Goal: Task Accomplishment & Management: Use online tool/utility

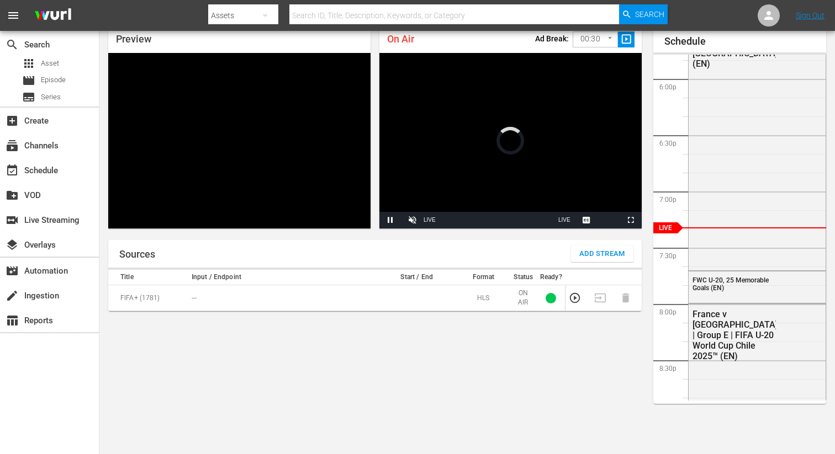
scroll to position [47, 0]
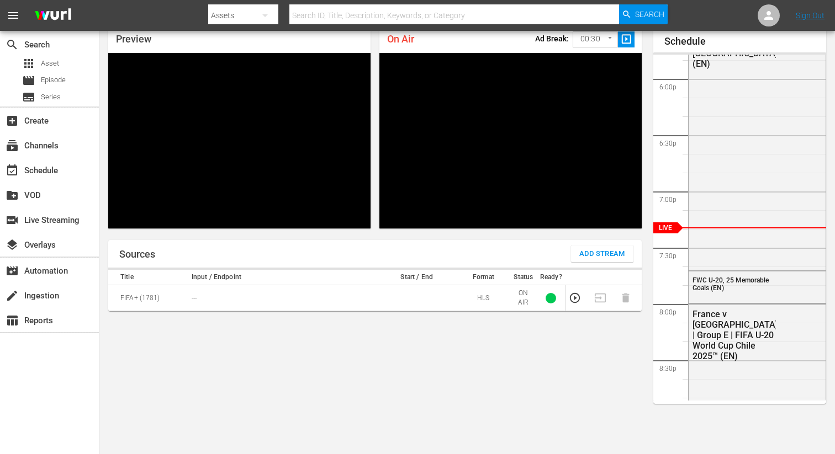
click at [603, 258] on span "Add Stream" at bounding box center [602, 254] width 46 height 13
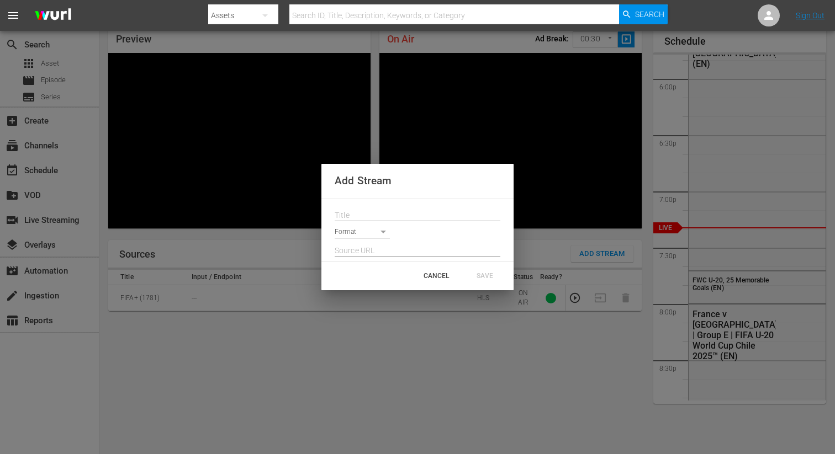
click at [358, 214] on input "text" at bounding box center [418, 216] width 166 height 17
paste input "Live Channel 1e37f1ab-1ad5-4ff2-8ad5-15474c0fadef eng FIFA U-20 World Cup Chile…"
type input "Live Channel 1e37f1ab-1ad5-4ff2-8ad5-15474c0fadef eng FIFA U-20 World Cup Chile…"
click at [351, 236] on body "menu Search By Assets Search ID, Title, Description, Keywords, or Category Sear…" at bounding box center [417, 180] width 835 height 454
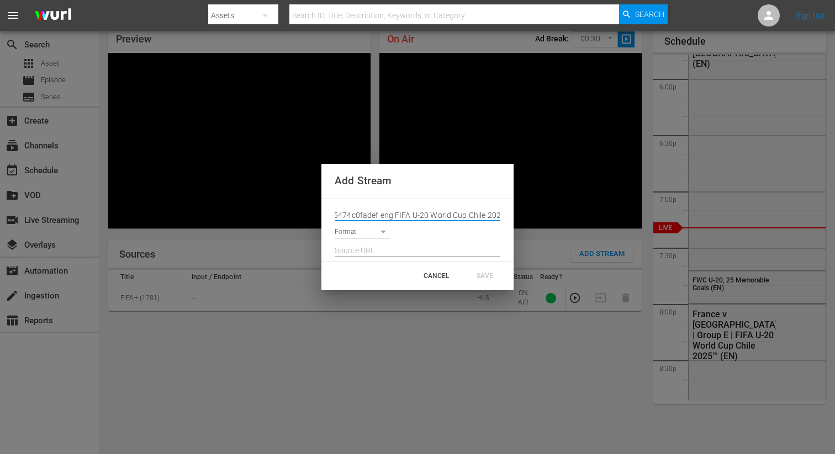
scroll to position [0, 0]
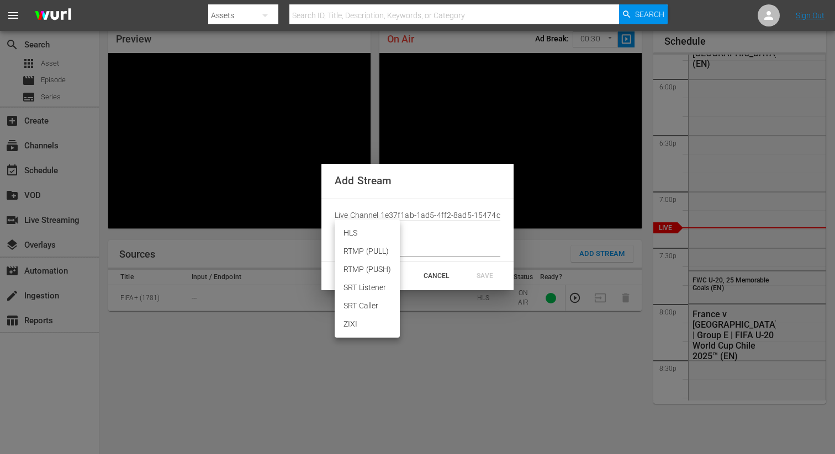
click at [358, 234] on li "HLS" at bounding box center [367, 233] width 65 height 18
type input "HLS"
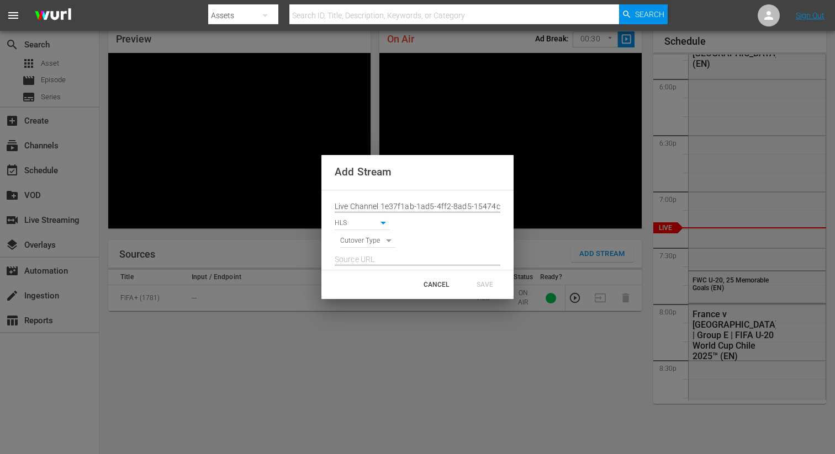
click at [357, 248] on div at bounding box center [418, 257] width 166 height 18
click at [358, 242] on body "menu Search By Assets Search ID, Title, Description, Keywords, or Category Sear…" at bounding box center [417, 180] width 835 height 454
click at [361, 260] on li "SIGNAL" at bounding box center [368, 260] width 56 height 18
type input "SIGNAL"
click at [361, 260] on input "text" at bounding box center [418, 260] width 166 height 17
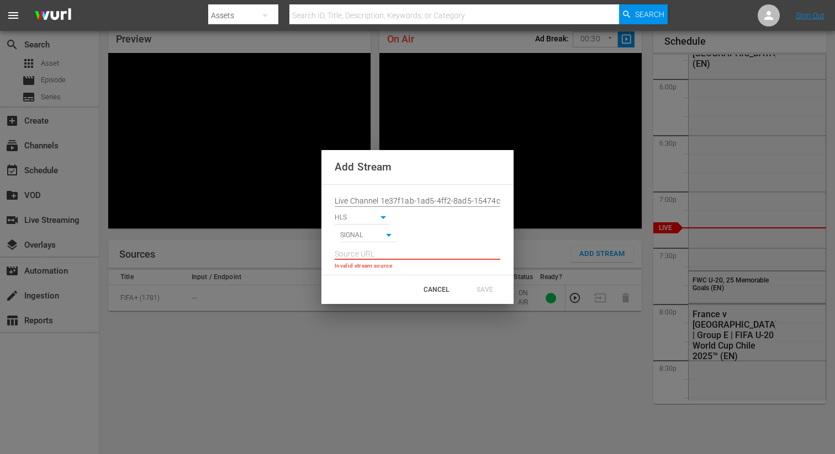
paste input "[URL][DOMAIN_NAME][DATE][DATE]"
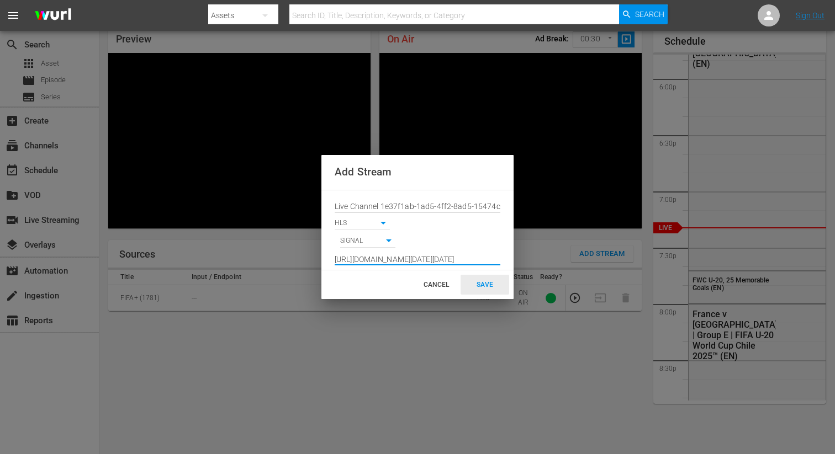
type input "[URL][DOMAIN_NAME][DATE][DATE]"
click at [484, 276] on div "SAVE" at bounding box center [484, 285] width 49 height 20
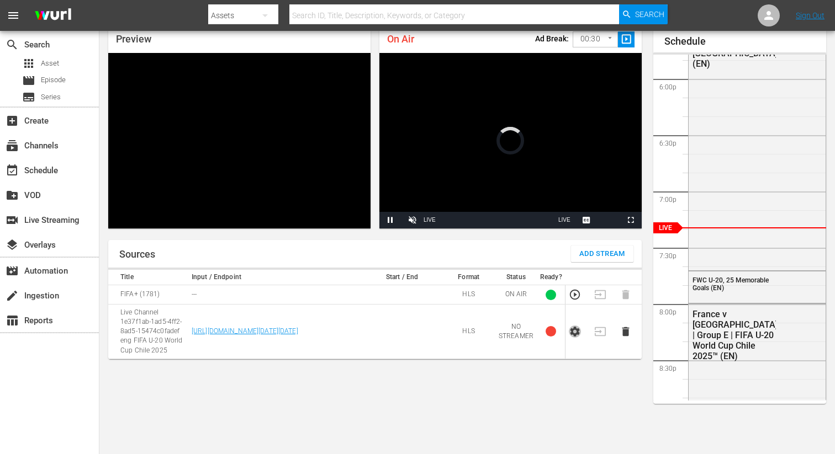
click at [569, 335] on icon "button" at bounding box center [575, 332] width 12 height 12
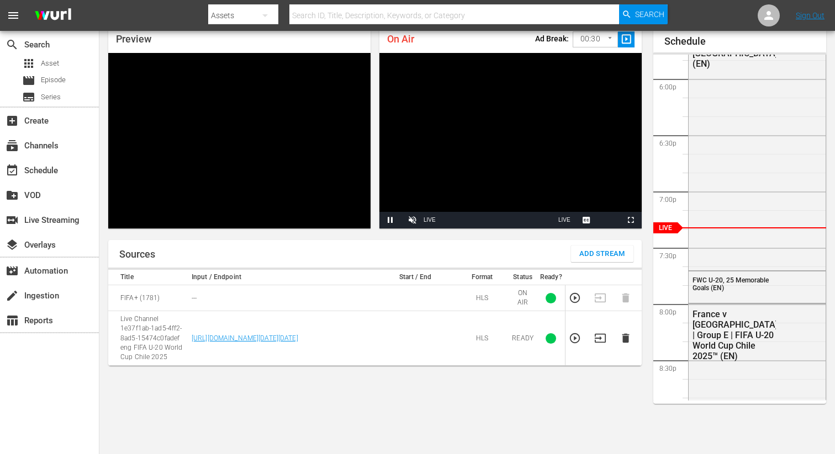
click at [598, 335] on icon "button" at bounding box center [600, 338] width 12 height 12
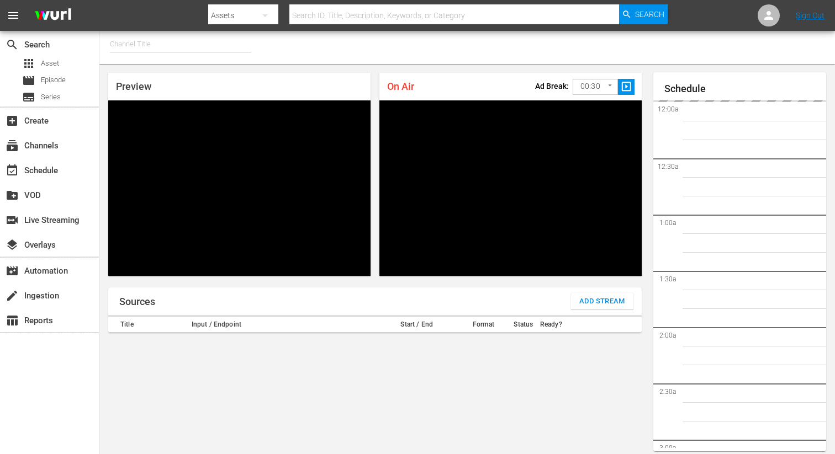
type input "FIFA+ French Local (1778)"
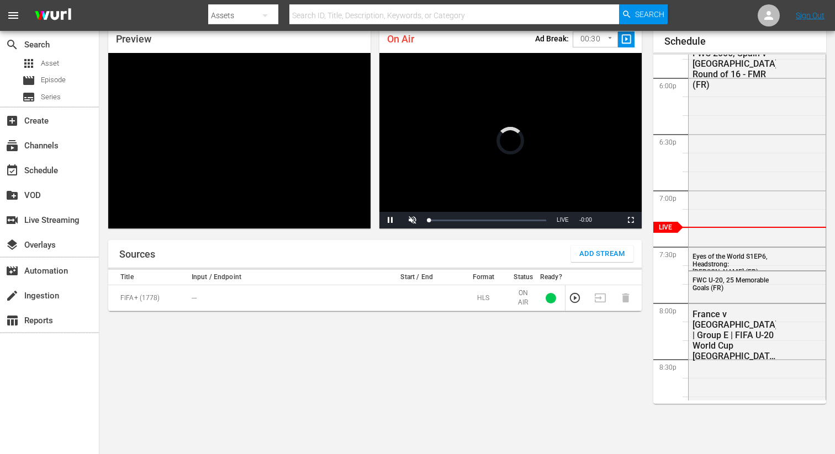
click at [591, 251] on span "Add Stream" at bounding box center [602, 254] width 46 height 13
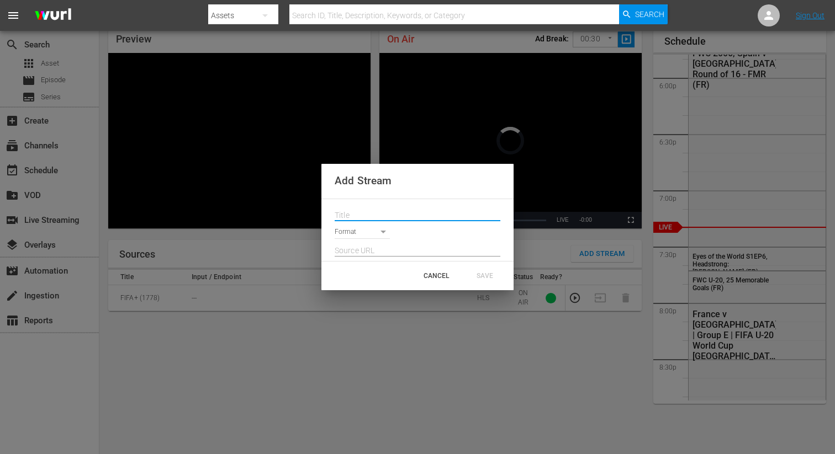
click at [408, 214] on input "text" at bounding box center [418, 216] width 166 height 17
paste input "Live Channel 1e37f1ab-1ad5-4ff2-8ad5-15474c0fadef eng FIFA U-20 World Cup Chile…"
type input "Live Channel 1e37f1ab-1ad5-4ff2-8ad5-15474c0fadef eng FIFA U-20 World Cup Chile…"
click at [359, 237] on body "menu Search By Assets Search ID, Title, Description, Keywords, or Category Sear…" at bounding box center [417, 180] width 835 height 454
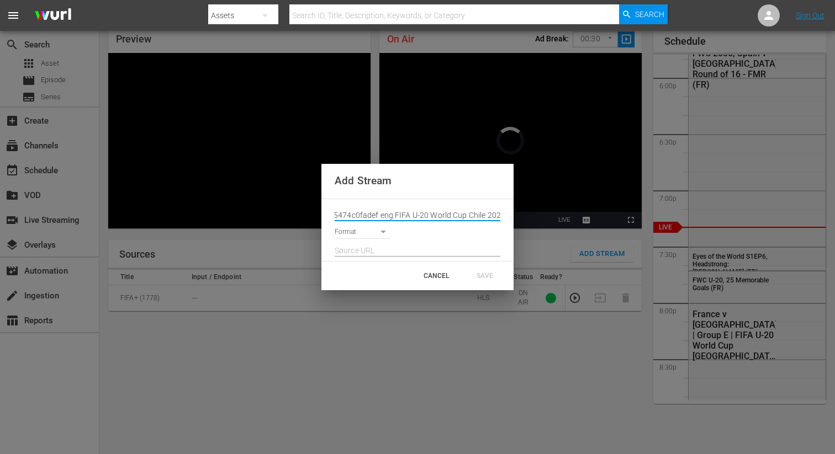
scroll to position [0, 0]
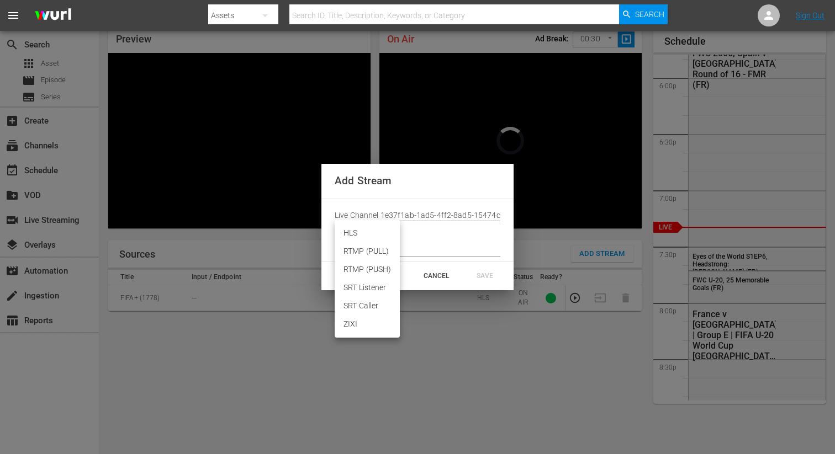
click at [355, 238] on li "HLS" at bounding box center [367, 233] width 65 height 18
type input "HLS"
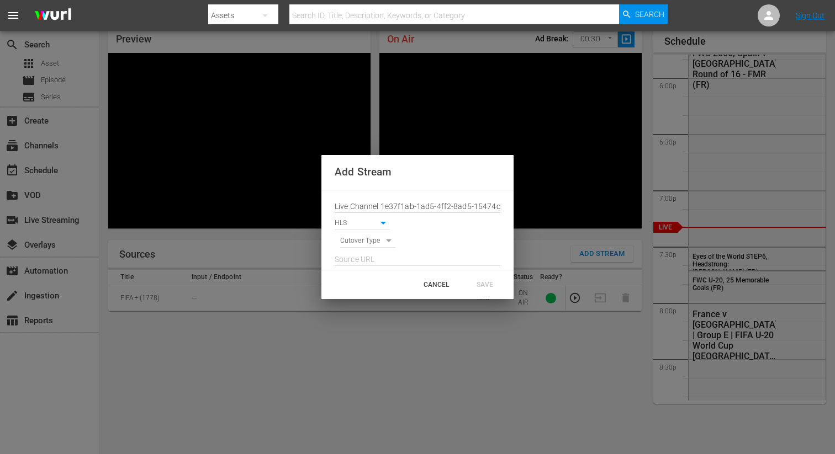
click at [353, 251] on div at bounding box center [418, 257] width 166 height 18
click at [353, 245] on body "menu Search By Assets Search ID, Title, Description, Keywords, or Category Sear…" at bounding box center [417, 180] width 835 height 454
click at [353, 258] on li "SIGNAL" at bounding box center [368, 260] width 56 height 18
type input "SIGNAL"
click at [353, 259] on input "text" at bounding box center [418, 260] width 166 height 17
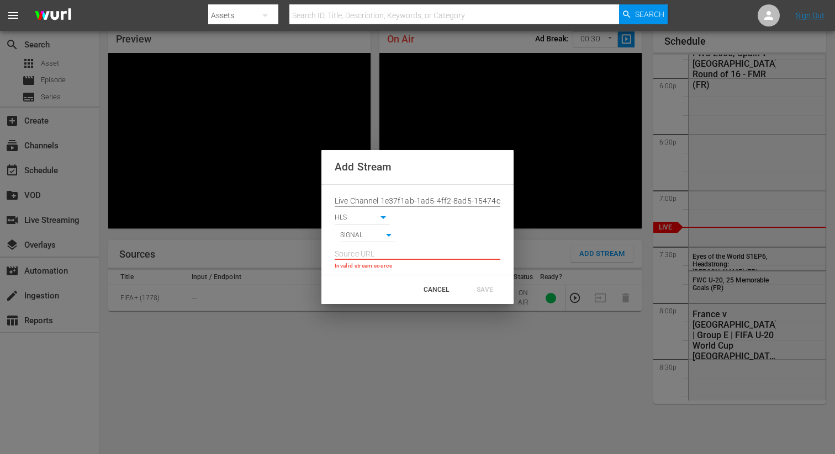
paste input "[URL][DOMAIN_NAME][DATE][DATE]"
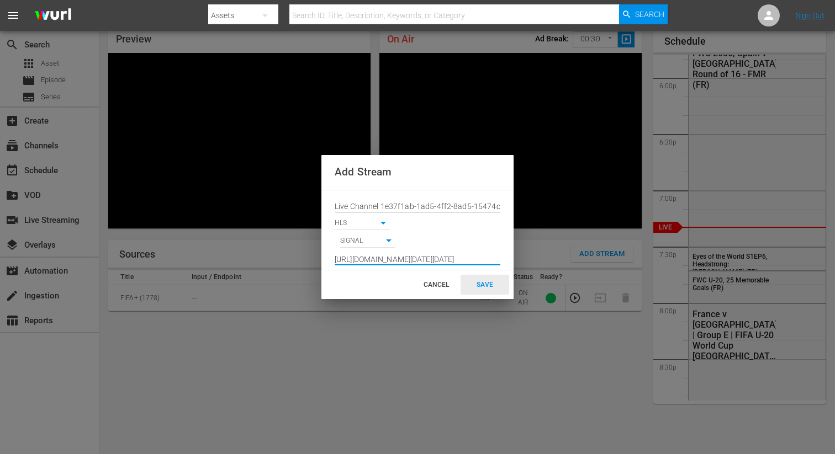
type input "[URL][DOMAIN_NAME][DATE][DATE]"
click at [475, 275] on div "SAVE" at bounding box center [484, 285] width 49 height 20
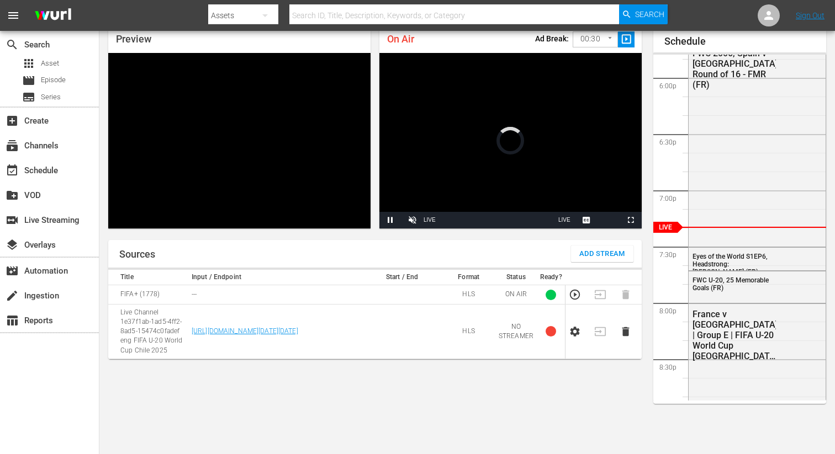
click at [578, 327] on td at bounding box center [577, 332] width 25 height 55
click at [578, 333] on icon "button" at bounding box center [574, 332] width 9 height 10
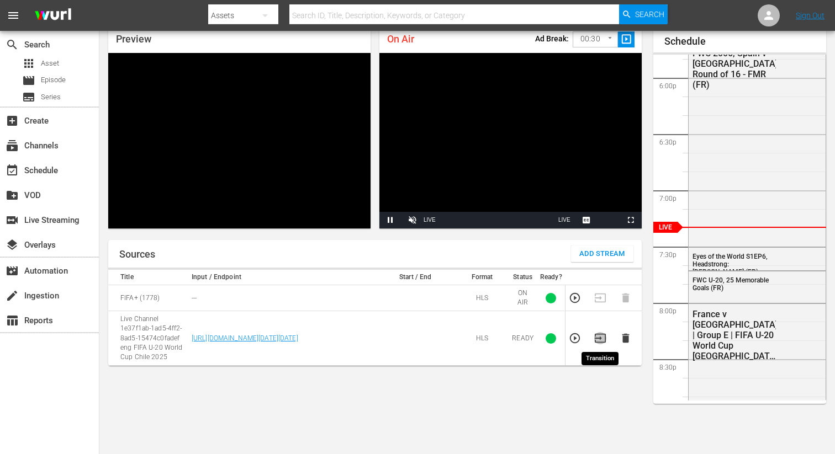
click at [596, 335] on icon "button" at bounding box center [600, 338] width 11 height 9
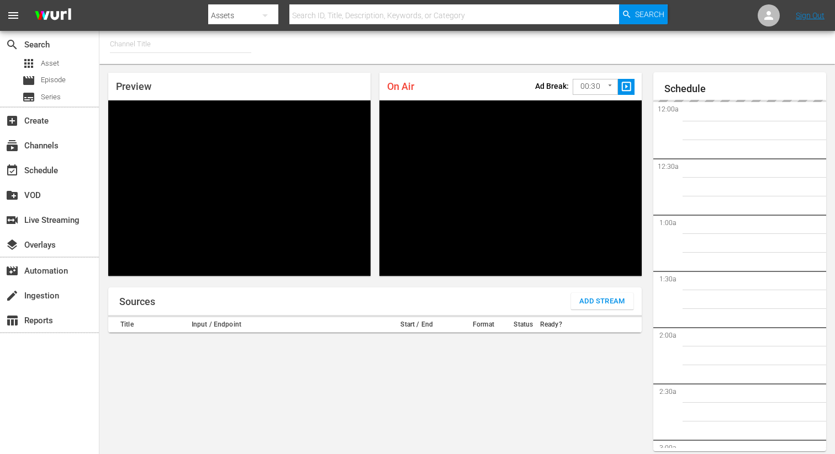
type input "FIFA+ German Local (1777)"
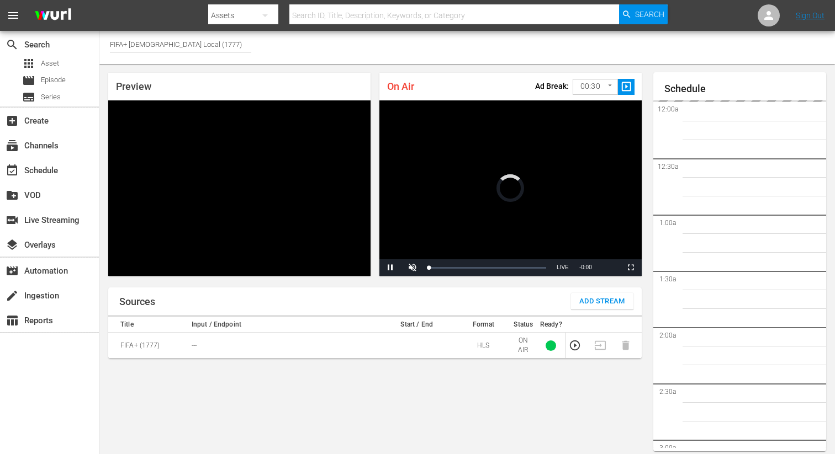
scroll to position [47, 0]
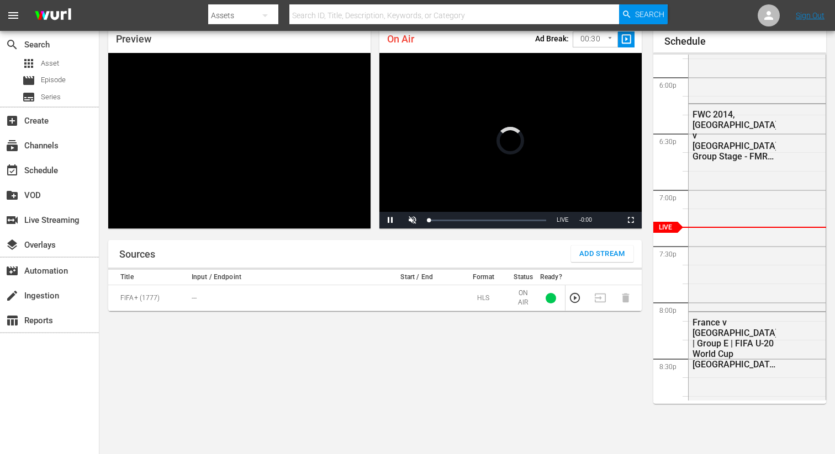
click at [602, 258] on span "Add Stream" at bounding box center [602, 254] width 46 height 13
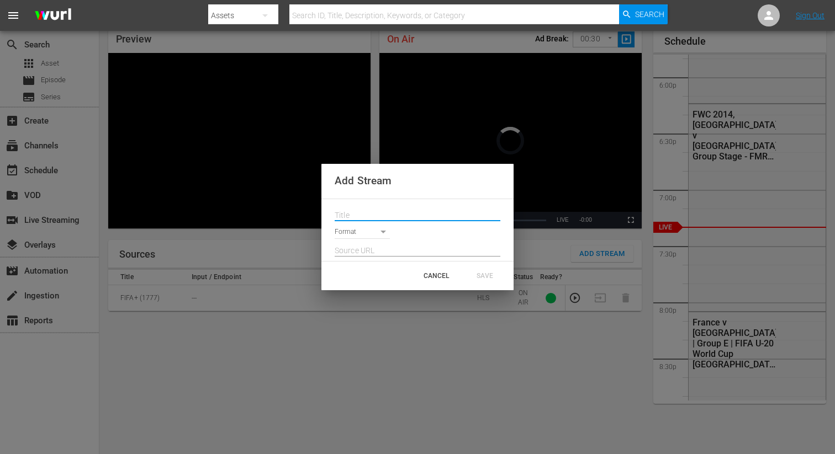
click at [397, 219] on input "text" at bounding box center [418, 216] width 166 height 17
paste input "Live Channel 1e37f1ab-1ad5-4ff2-8ad5-15474c0fadef eng FIFA U-20 World Cup Chile…"
type input "Live Channel 1e37f1ab-1ad5-4ff2-8ad5-15474c0fadef eng FIFA U-20 World Cup Chile…"
click at [372, 230] on body "menu Search By Assets Search ID, Title, Description, Keywords, or Category Sear…" at bounding box center [417, 180] width 835 height 454
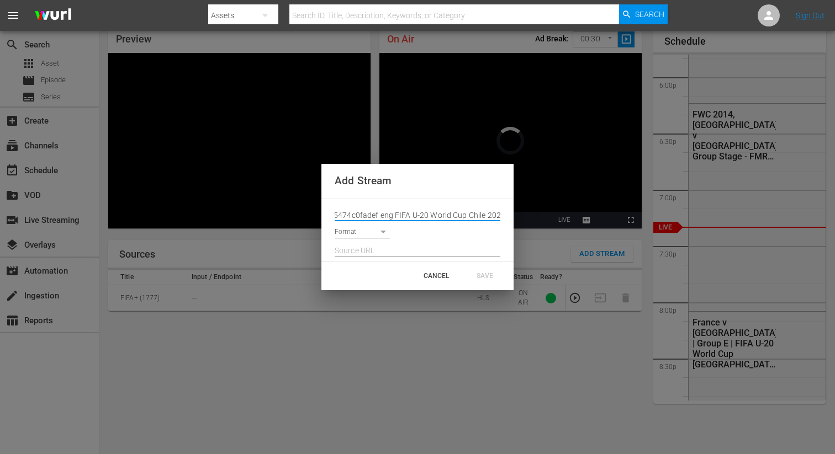
scroll to position [0, 0]
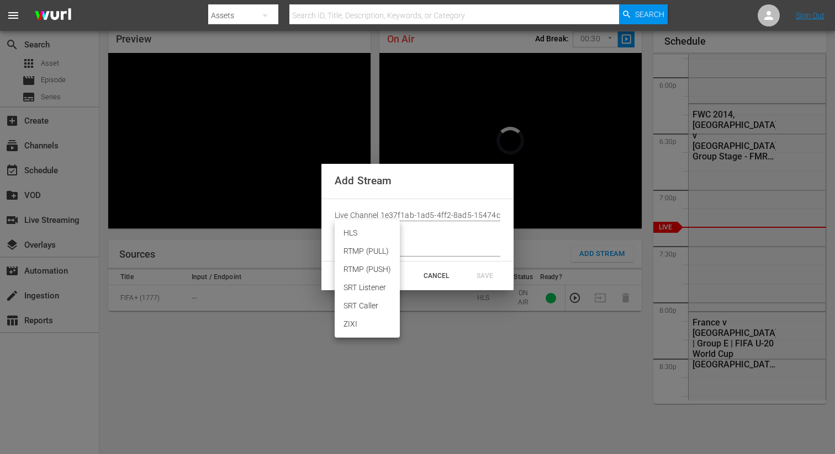
click at [356, 237] on li "HLS" at bounding box center [367, 233] width 65 height 18
type input "HLS"
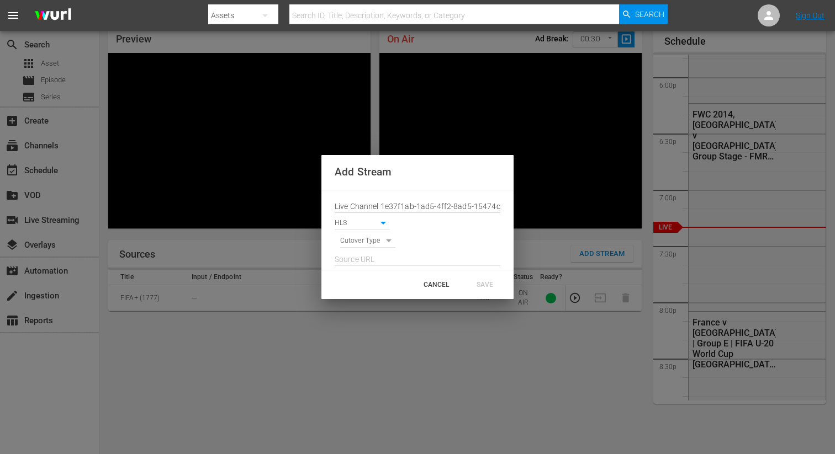
click at [358, 240] on body "menu Search By Assets Search ID, Title, Description, Keywords, or Category Sear…" at bounding box center [417, 180] width 835 height 454
click at [357, 256] on li "SIGNAL" at bounding box center [368, 260] width 56 height 18
type input "SIGNAL"
click at [359, 263] on input "text" at bounding box center [418, 260] width 166 height 17
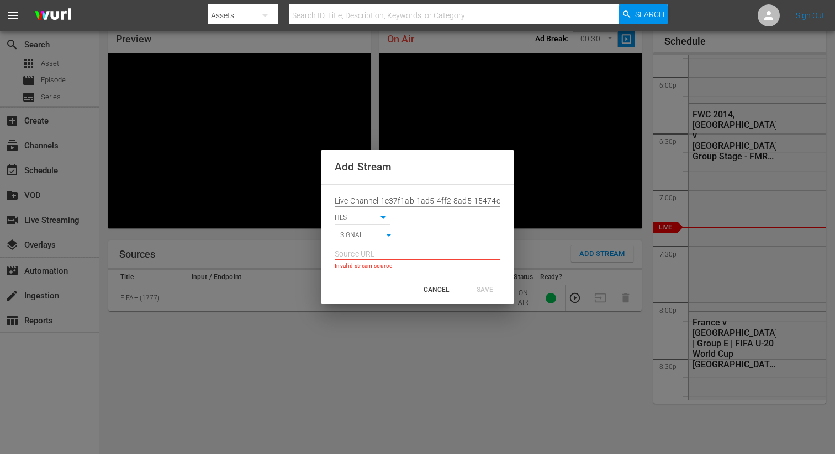
paste input "[URL][DOMAIN_NAME][DATE][DATE]"
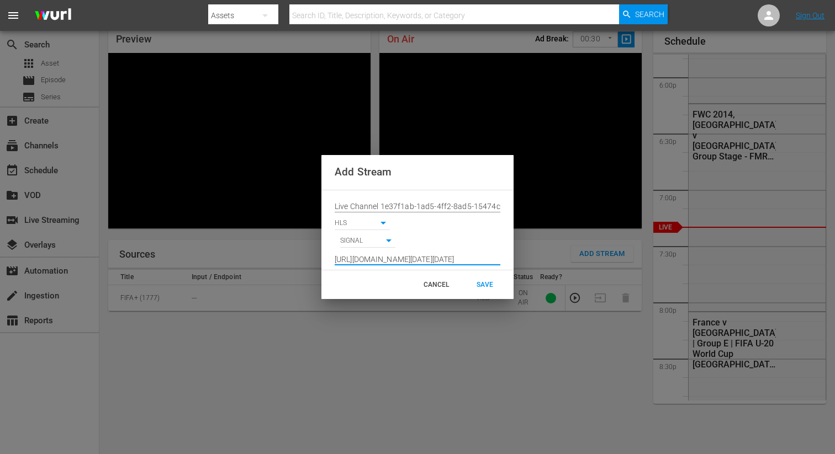
type input "[URL][DOMAIN_NAME][DATE][DATE]"
click at [485, 273] on div "CANCEL SAVE" at bounding box center [417, 284] width 192 height 29
click at [486, 280] on div "SAVE" at bounding box center [484, 285] width 49 height 20
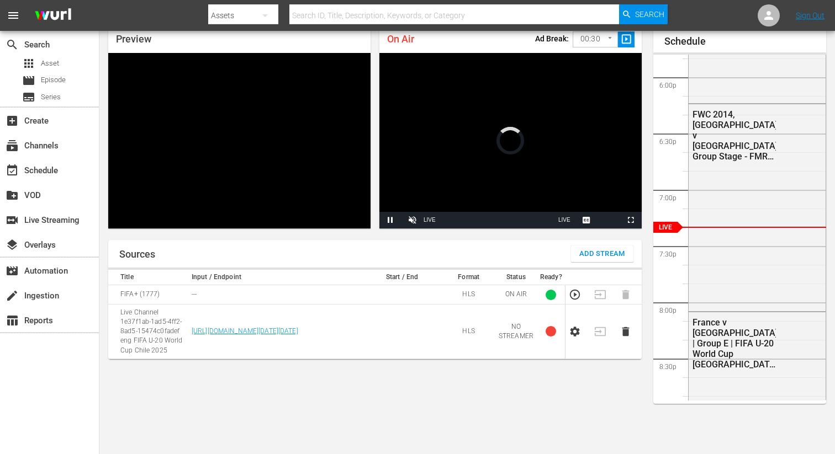
click at [579, 337] on icon "button" at bounding box center [574, 332] width 9 height 10
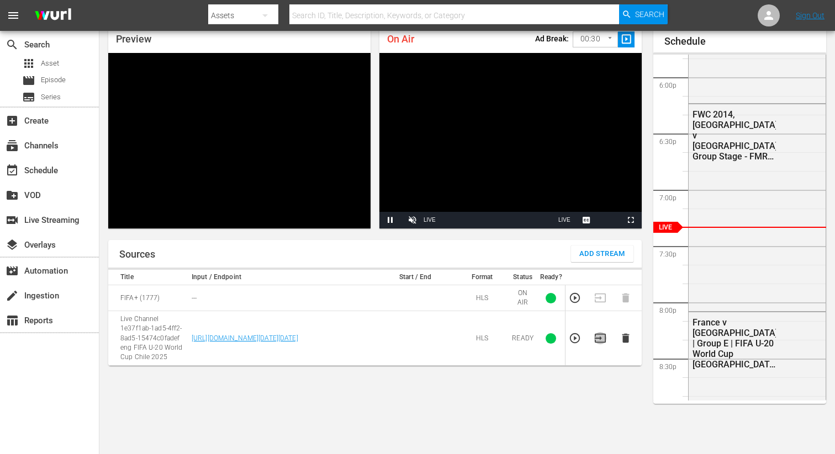
click at [598, 343] on icon "button" at bounding box center [600, 338] width 12 height 12
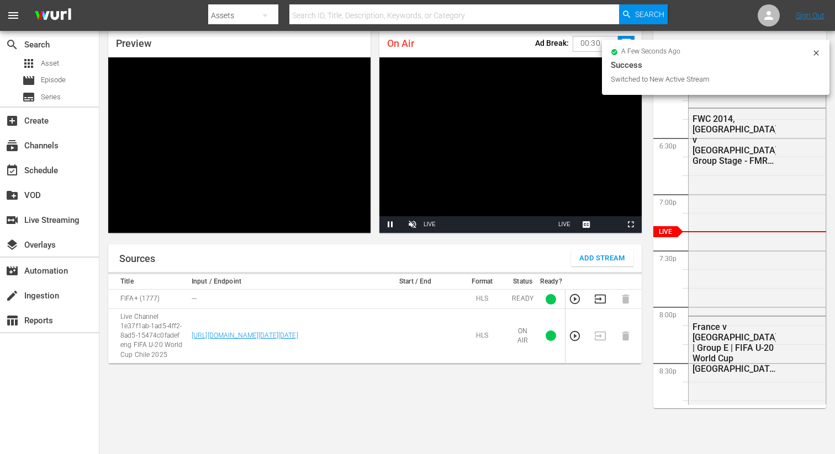
scroll to position [45, 0]
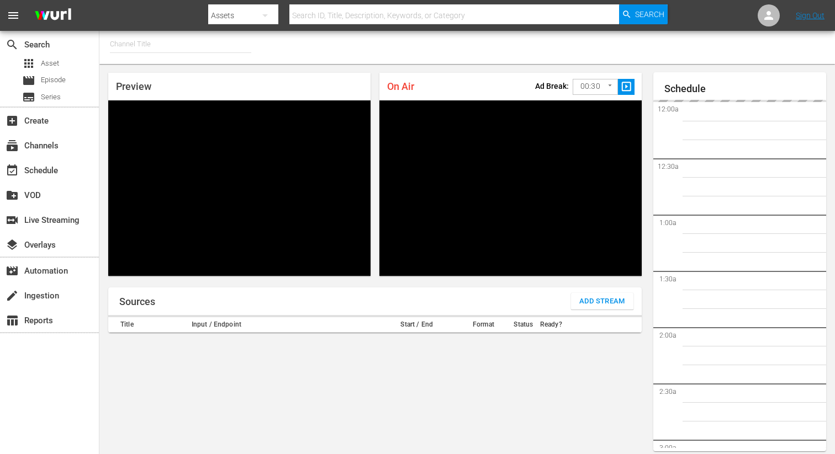
type input "FIFA+ Italian Local (1779)"
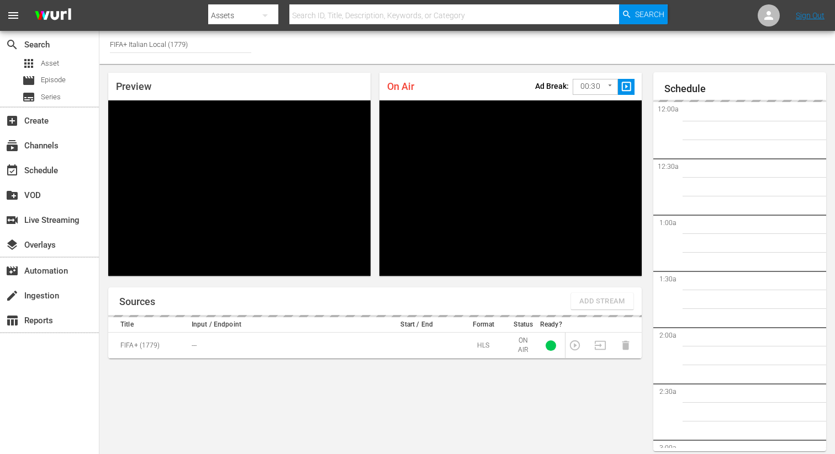
scroll to position [47, 0]
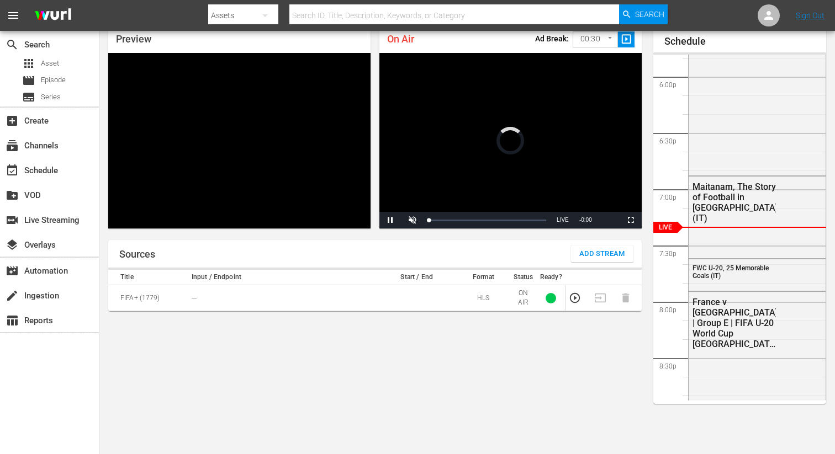
click at [587, 248] on span "Add Stream" at bounding box center [602, 254] width 46 height 13
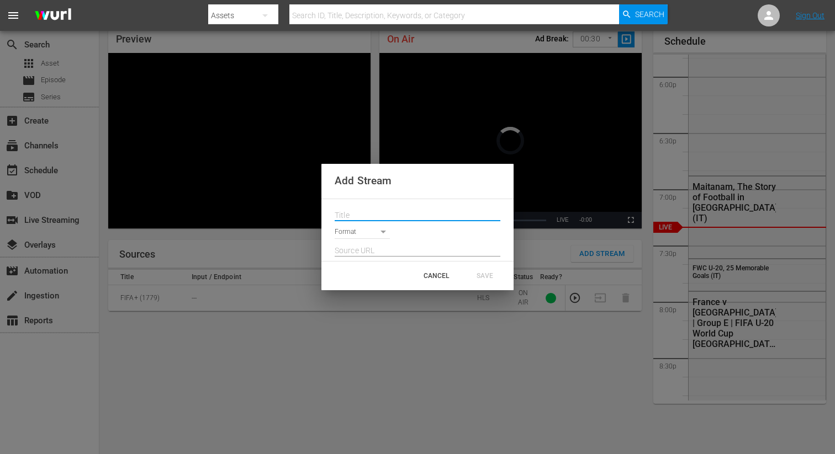
click at [371, 208] on input "text" at bounding box center [418, 216] width 166 height 17
paste input "Live Channel 1e37f1ab-1ad5-4ff2-8ad5-15474c0fadef eng FIFA U-20 World Cup Chile…"
type input "Live Channel 1e37f1ab-1ad5-4ff2-8ad5-15474c0fadef eng FIFA U-20 World Cup Chile…"
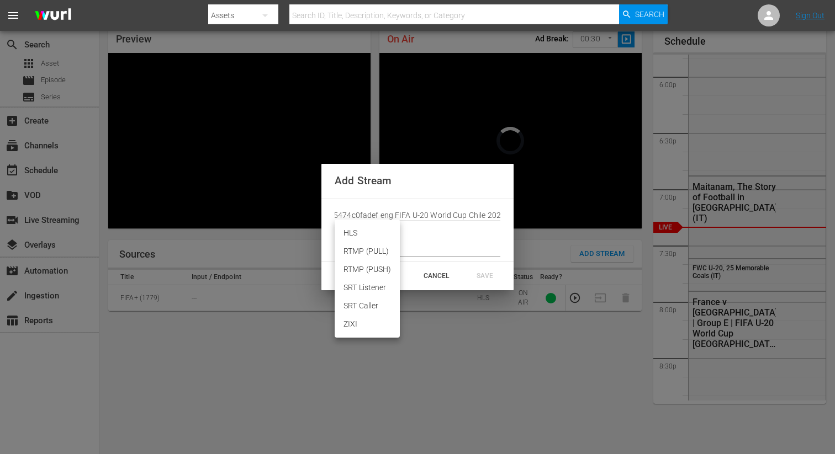
scroll to position [0, 0]
click at [356, 238] on body "menu Search By Assets Search ID, Title, Description, Keywords, or Category Sear…" at bounding box center [417, 180] width 835 height 454
click at [354, 230] on li "HLS" at bounding box center [367, 233] width 65 height 18
type input "HLS"
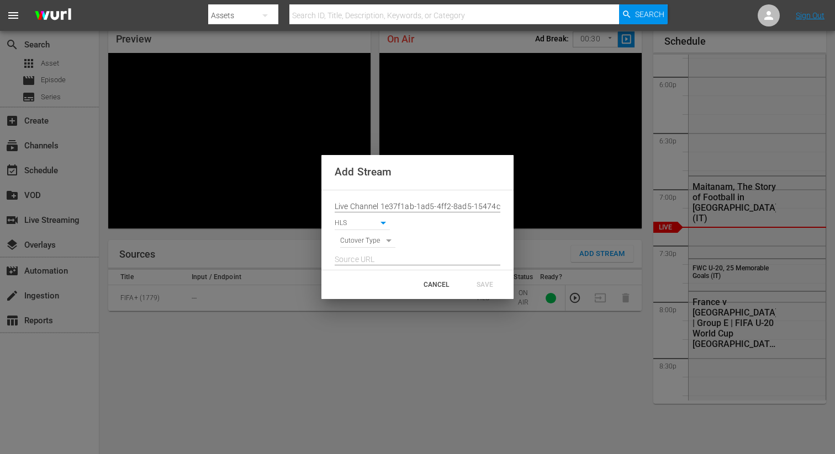
click at [352, 245] on body "menu Search By Assets Search ID, Title, Description, Keywords, or Category Sear…" at bounding box center [417, 180] width 835 height 454
click at [355, 258] on li "SIGNAL" at bounding box center [368, 260] width 56 height 18
type input "SIGNAL"
click at [349, 258] on input "text" at bounding box center [418, 260] width 166 height 17
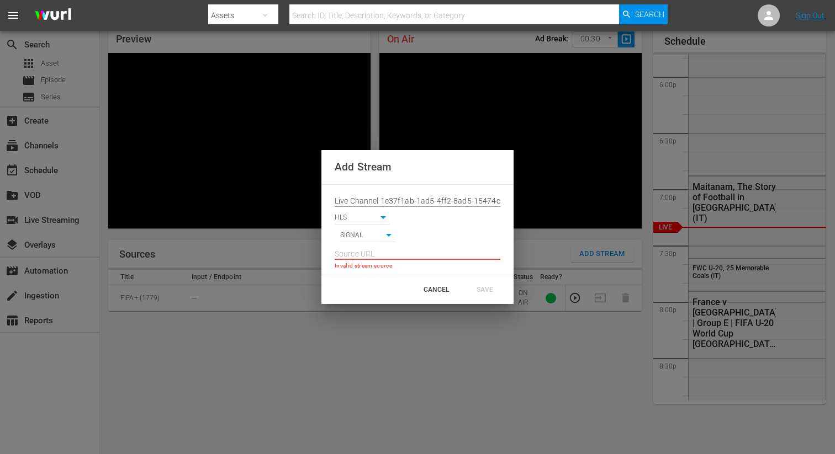
paste input "[URL][DOMAIN_NAME][DATE][DATE]"
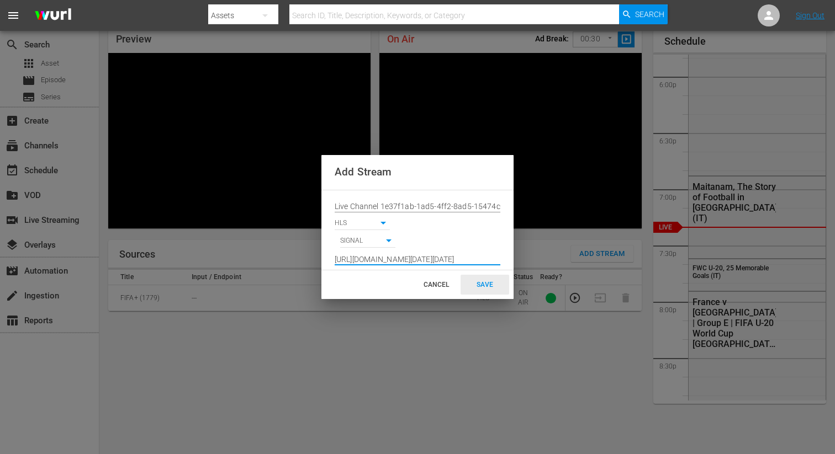
type input "[URL][DOMAIN_NAME][DATE][DATE]"
click at [486, 285] on div "SAVE" at bounding box center [484, 285] width 49 height 20
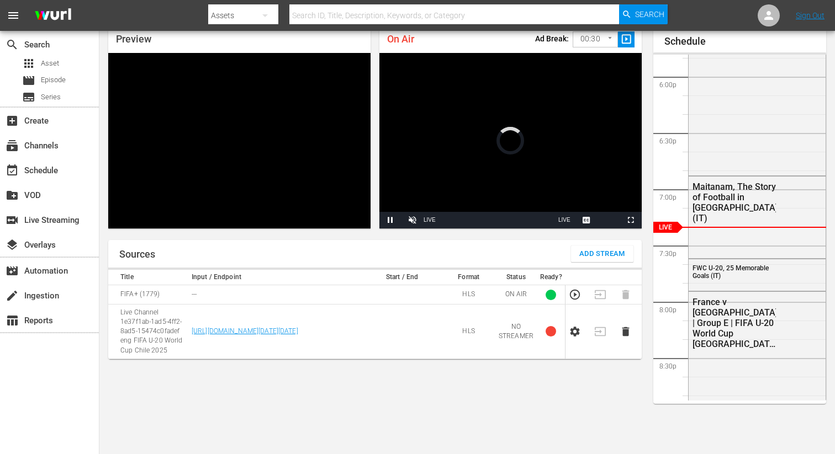
click at [575, 333] on icon "button" at bounding box center [574, 332] width 9 height 10
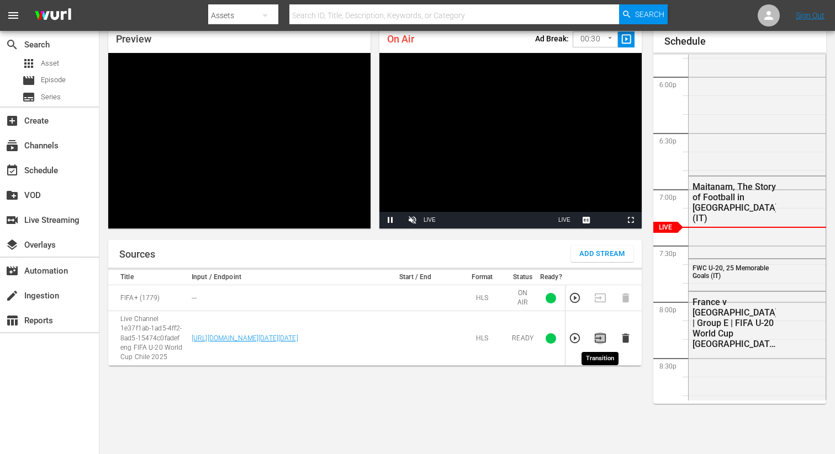
click at [598, 339] on icon "button" at bounding box center [600, 338] width 12 height 12
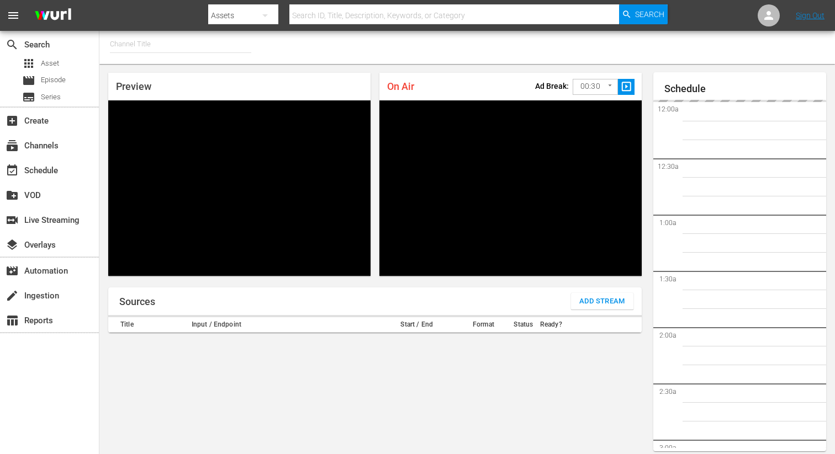
type input "FIFA+ [DEMOGRAPHIC_DATA] Local (1776)"
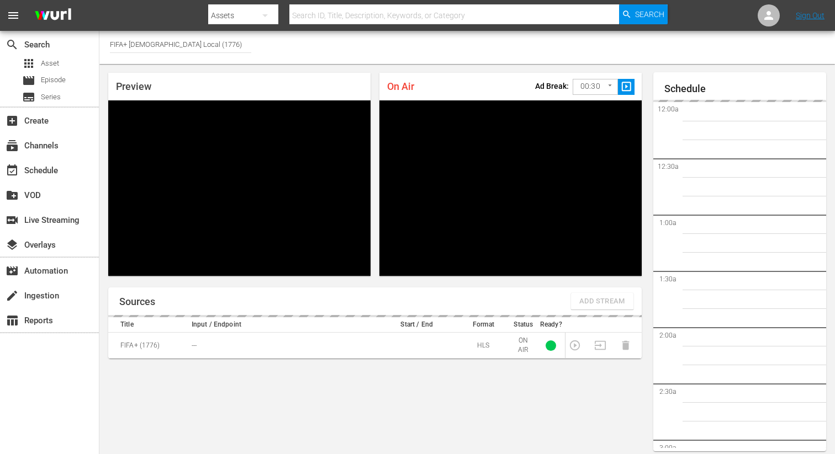
scroll to position [48, 0]
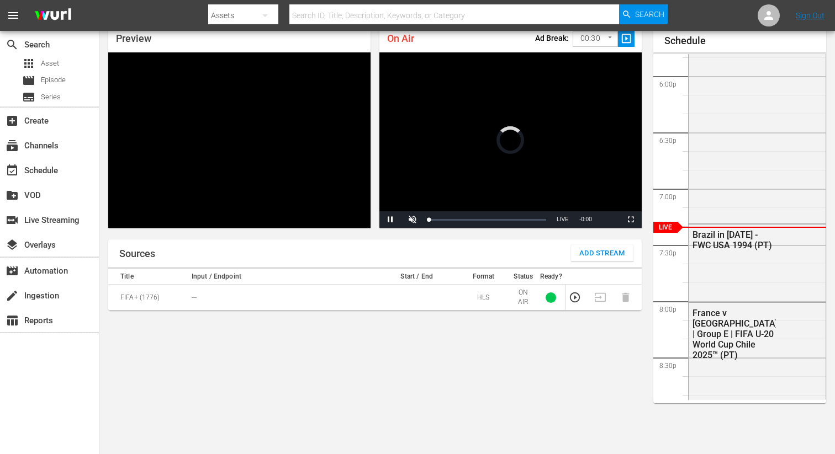
click at [592, 254] on span "Add Stream" at bounding box center [602, 253] width 46 height 13
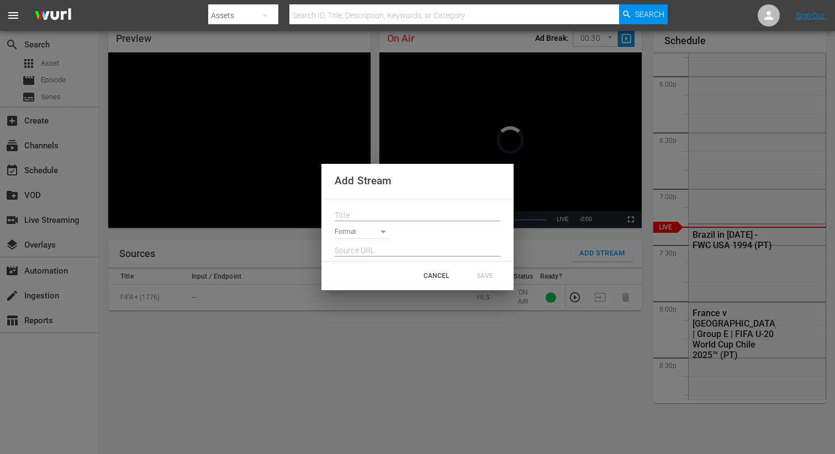
click at [396, 214] on input "text" at bounding box center [418, 216] width 166 height 17
paste input "Live Channel 1e37f1ab-1ad5-4ff2-8ad5-15474c0fadef eng FIFA U-20 World Cup Chile…"
type input "Live Channel 1e37f1ab-1ad5-4ff2-8ad5-15474c0fadef eng FIFA U-20 World Cup Chile…"
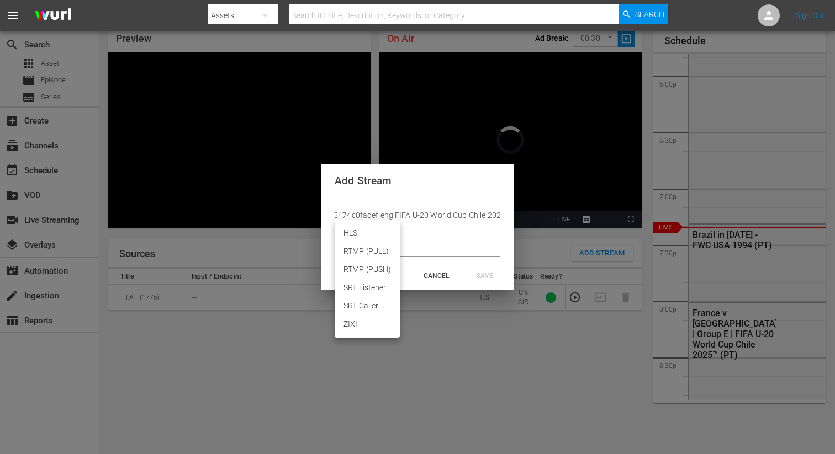
click at [367, 235] on body "menu Search By Assets Search ID, Title, Description, Keywords, or Category Sear…" at bounding box center [417, 179] width 835 height 454
click at [358, 236] on li "HLS" at bounding box center [367, 233] width 65 height 18
type input "HLS"
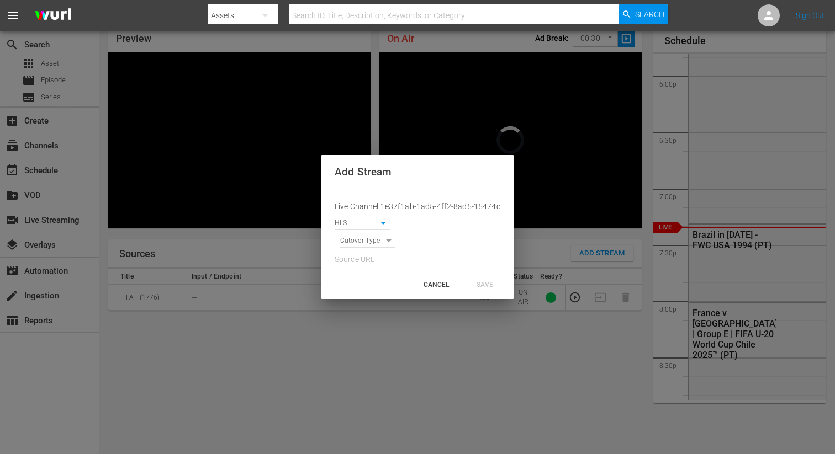
click at [360, 239] on body "menu Search By Assets Search ID, Title, Description, Keywords, or Category Sear…" at bounding box center [417, 179] width 835 height 454
click at [360, 260] on li "SIGNAL" at bounding box center [368, 260] width 56 height 18
type input "SIGNAL"
click at [362, 255] on input "text" at bounding box center [418, 260] width 166 height 17
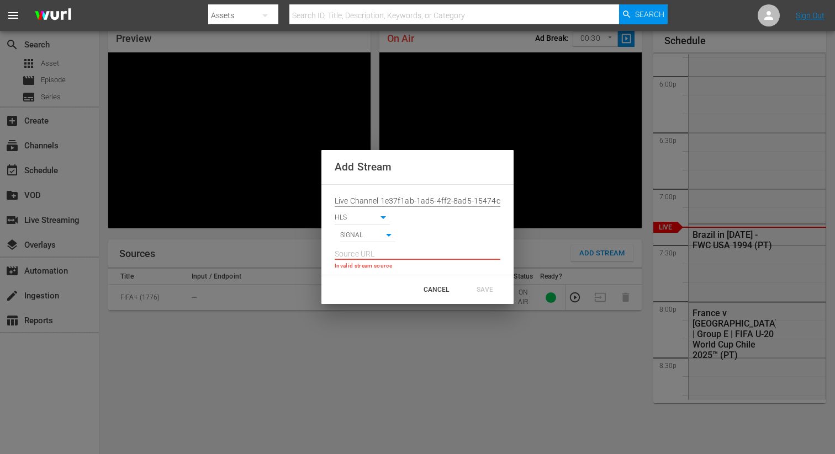
paste input "[URL][DOMAIN_NAME][DATE][DATE]"
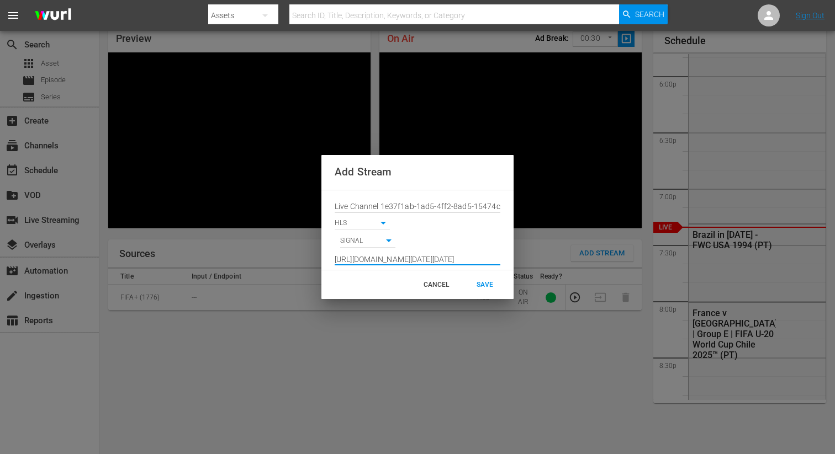
scroll to position [0, 813]
type input "[URL][DOMAIN_NAME][DATE][DATE]"
click at [480, 279] on div "SAVE" at bounding box center [484, 285] width 49 height 20
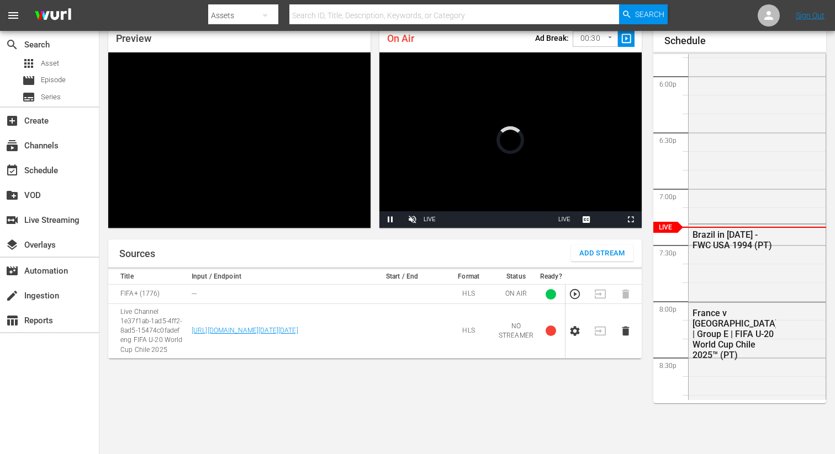
click at [569, 332] on icon "button" at bounding box center [575, 331] width 12 height 12
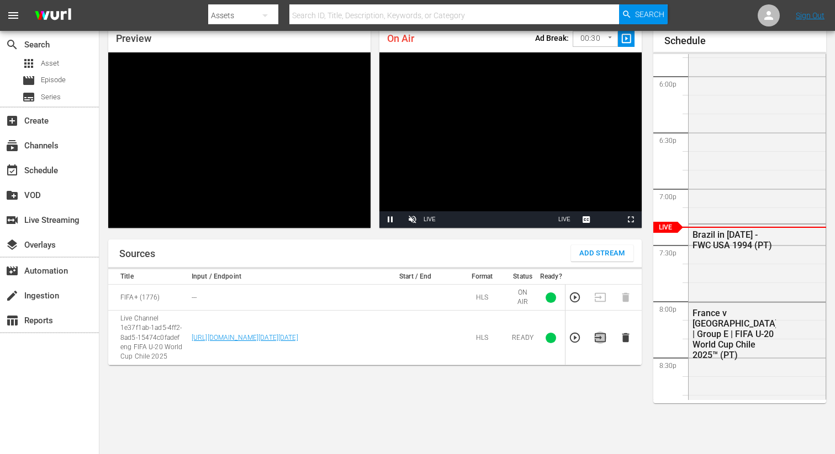
click at [601, 337] on icon "button" at bounding box center [600, 337] width 11 height 9
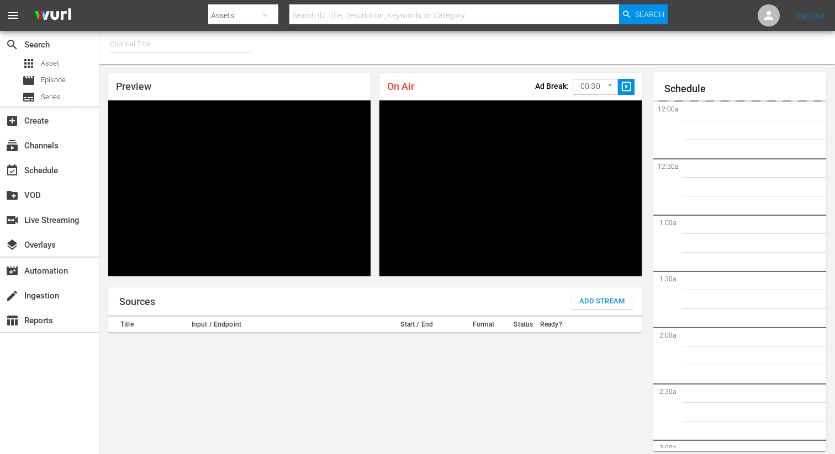
type input "FIFA+ Spanish Global (1780)"
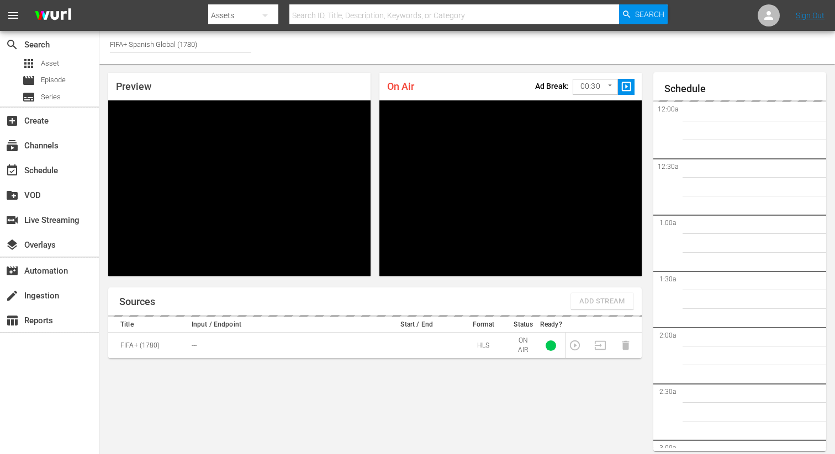
scroll to position [48, 0]
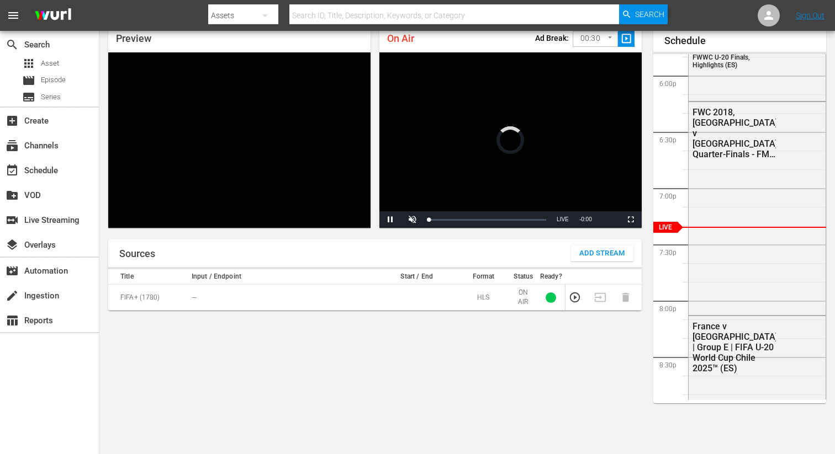
click at [587, 258] on span "Add Stream" at bounding box center [602, 253] width 46 height 13
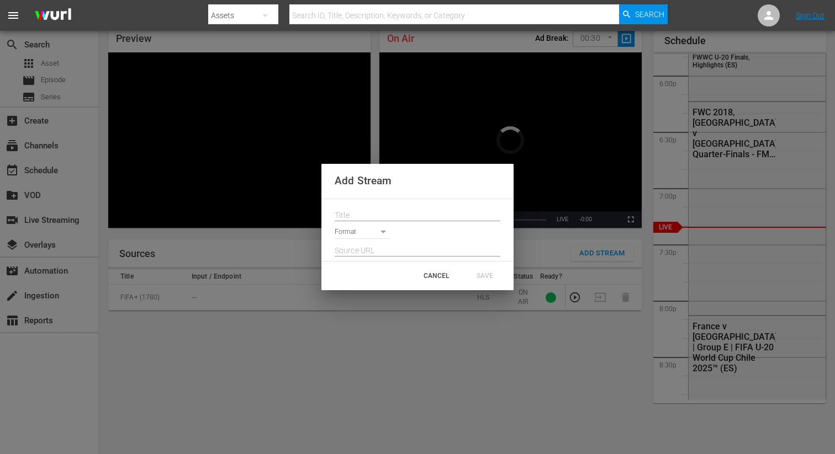
click at [374, 212] on input "text" at bounding box center [418, 216] width 166 height 17
paste input "Live Channel 1e37f1ab-1ad5-4ff2-8ad5-15474c0fadef eng FIFA U-20 World Cup Chile…"
type input "Live Channel 1e37f1ab-1ad5-4ff2-8ad5-15474c0fadef eng FIFA U-20 World Cup Chile…"
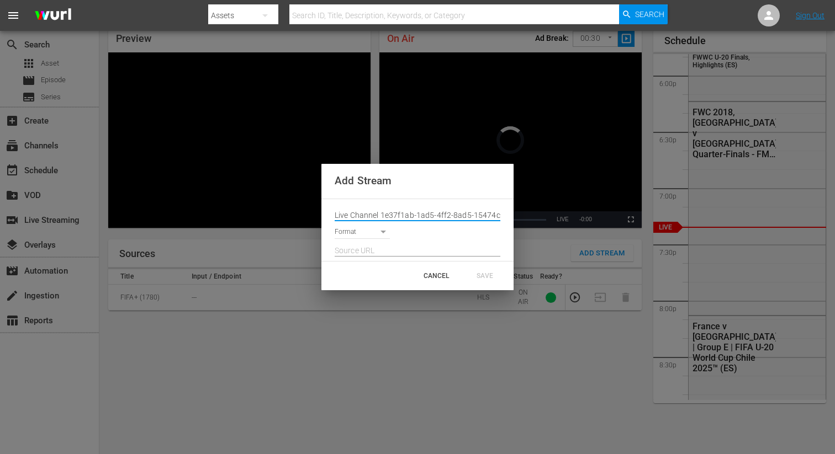
click at [367, 229] on body "menu Search By Assets Search ID, Title, Description, Keywords, or Category Sear…" at bounding box center [417, 179] width 835 height 454
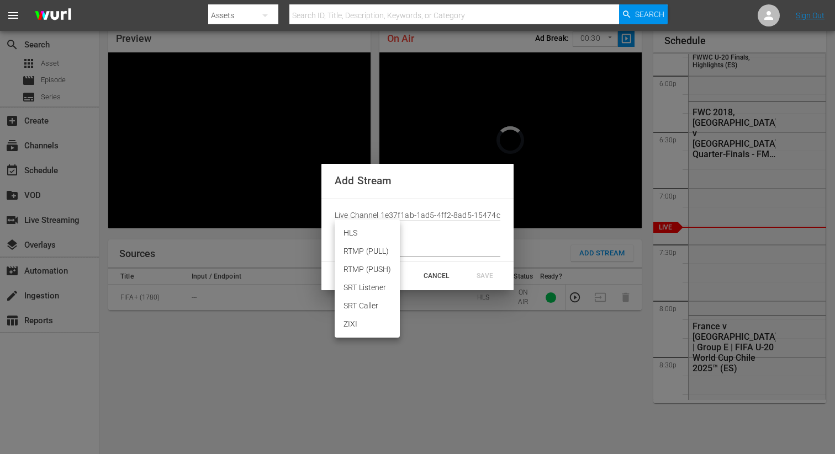
click at [355, 229] on li "HLS" at bounding box center [367, 233] width 65 height 18
type input "HLS"
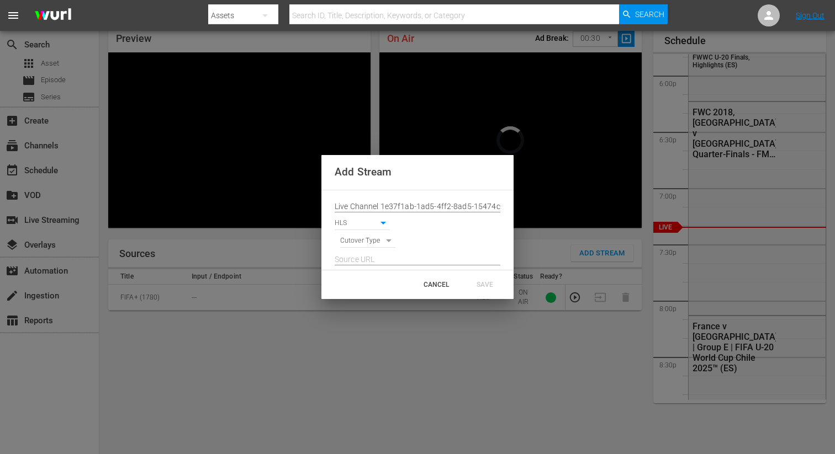
click at [354, 240] on body "menu Search By Assets Search ID, Title, Description, Keywords, or Category Sear…" at bounding box center [417, 179] width 835 height 454
click at [353, 266] on li "SIGNAL" at bounding box center [368, 260] width 56 height 18
type input "SIGNAL"
click at [353, 261] on input "text" at bounding box center [418, 260] width 166 height 17
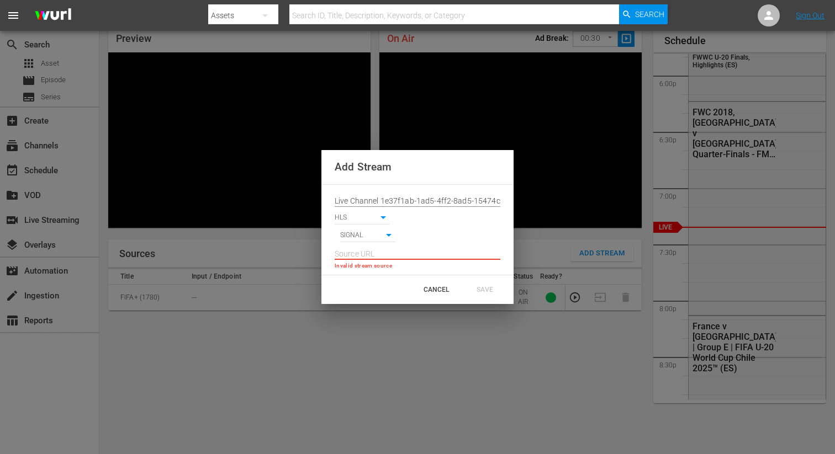
click at [353, 247] on input "text" at bounding box center [418, 254] width 166 height 17
paste input "[URL][DOMAIN_NAME][DATE][DATE]"
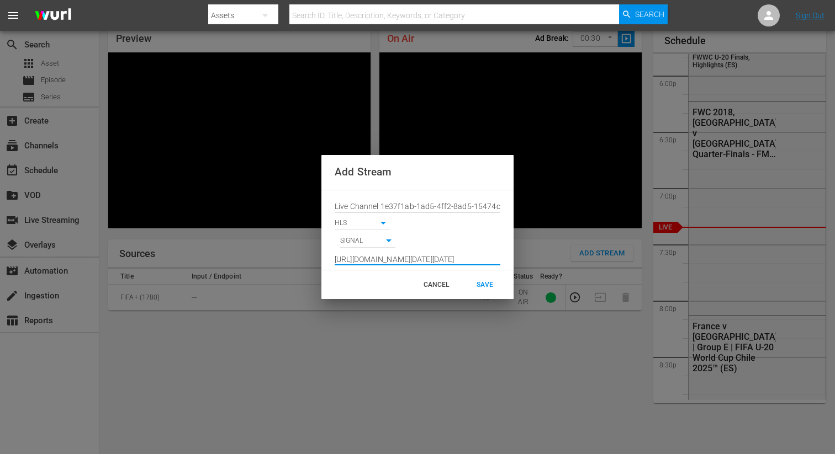
type input "[URL][DOMAIN_NAME][DATE][DATE]"
click at [481, 284] on div "SAVE" at bounding box center [484, 285] width 49 height 20
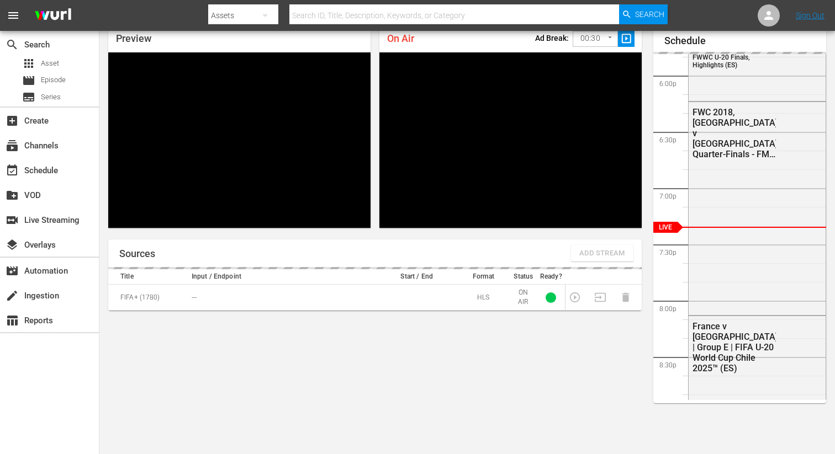
scroll to position [0, 0]
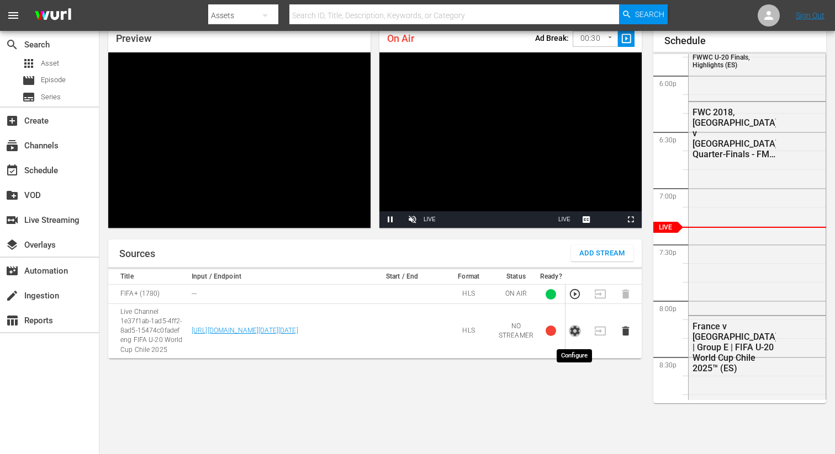
click at [575, 333] on icon "button" at bounding box center [574, 331] width 9 height 10
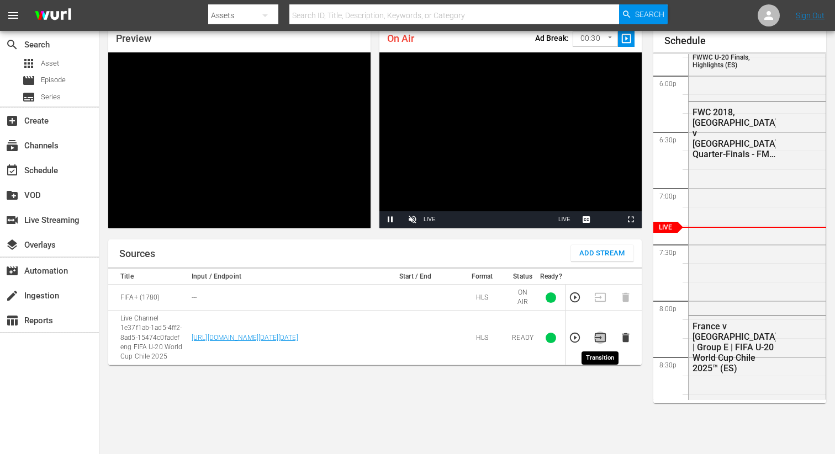
click at [601, 337] on icon "button" at bounding box center [600, 337] width 11 height 9
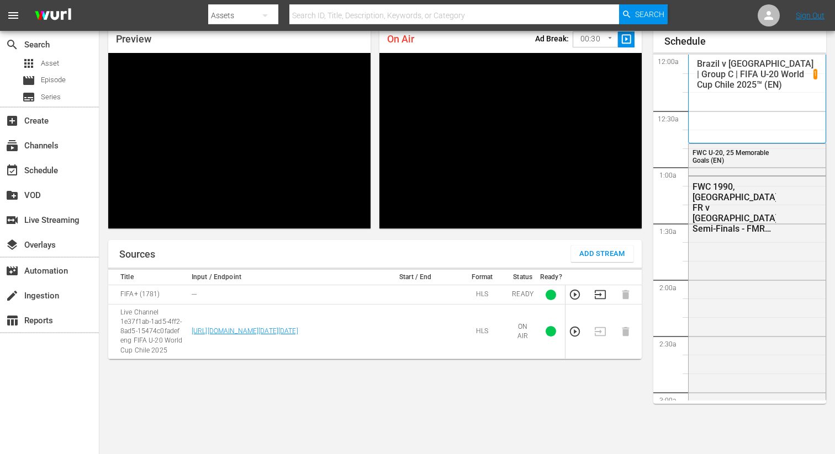
scroll to position [2058, 0]
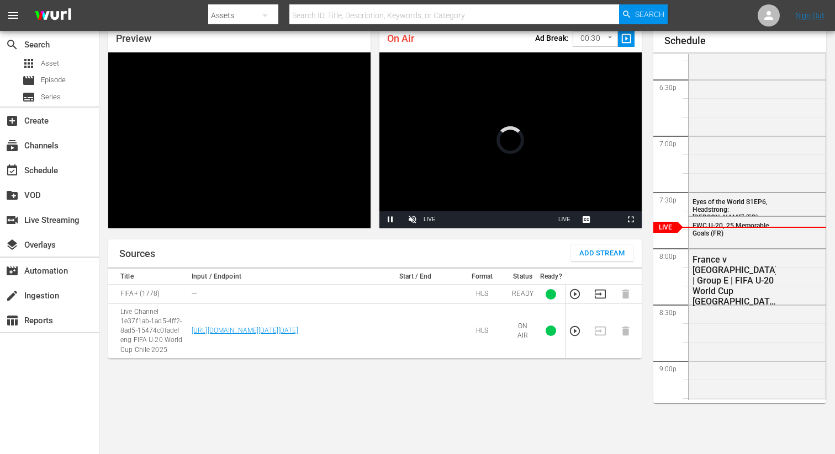
scroll to position [48, 0]
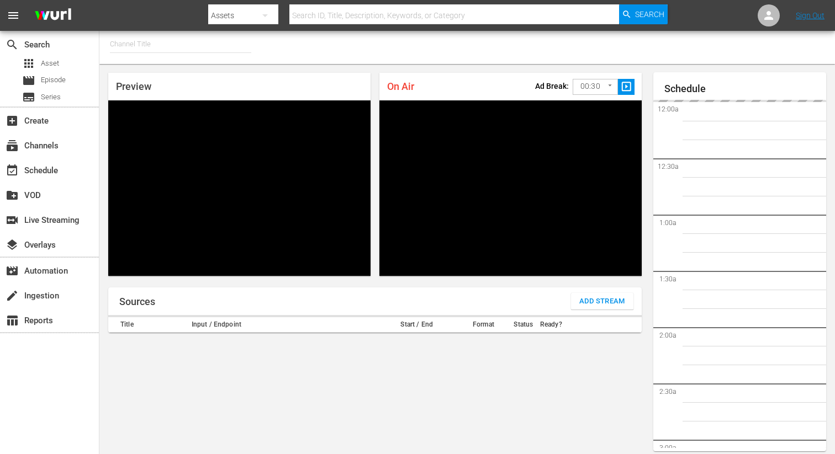
type input "FIFA+ [DEMOGRAPHIC_DATA] Local (1777)"
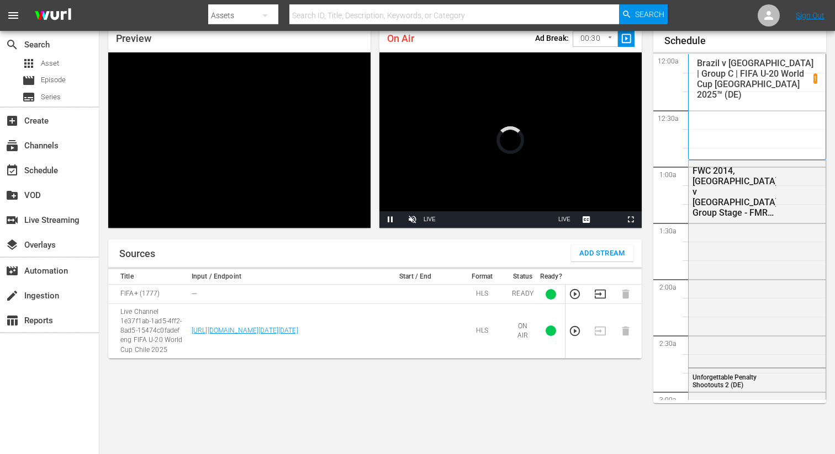
scroll to position [48, 0]
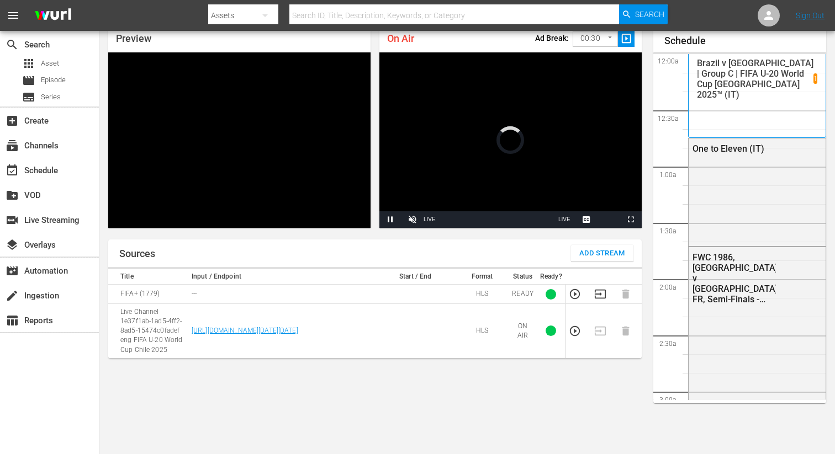
scroll to position [48, 0]
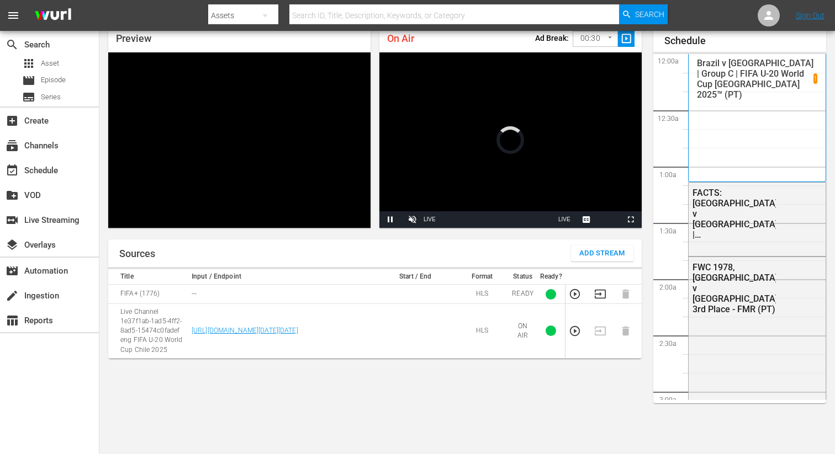
scroll to position [48, 0]
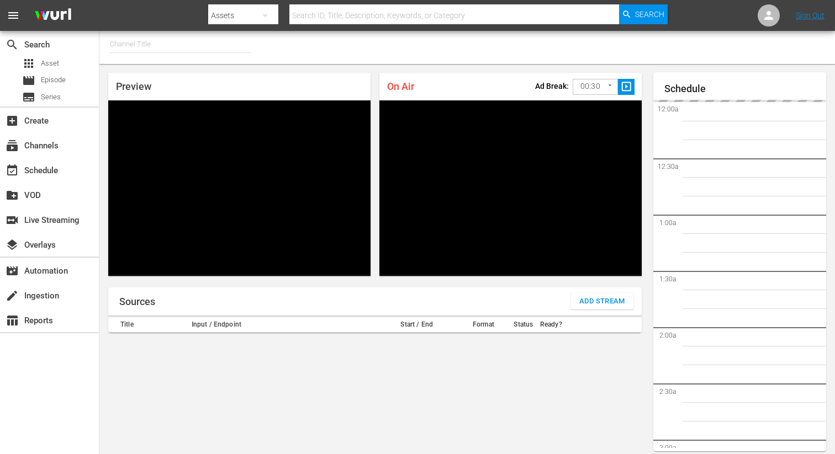
type input "FIFA+ Spanish Global (1780)"
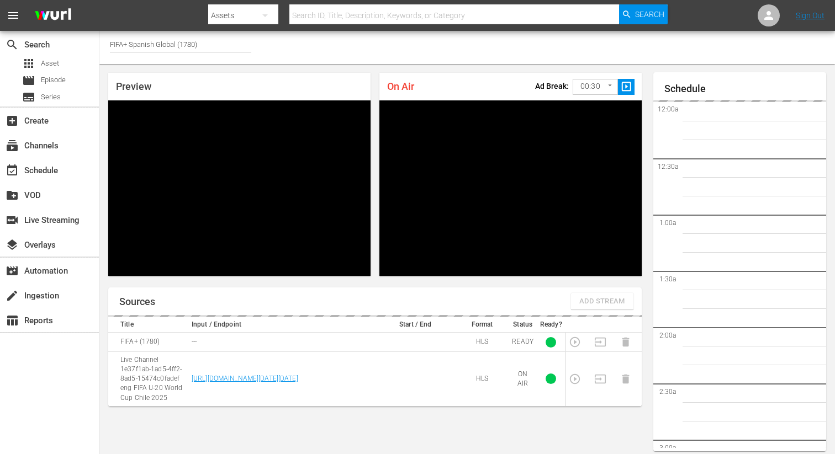
scroll to position [48, 0]
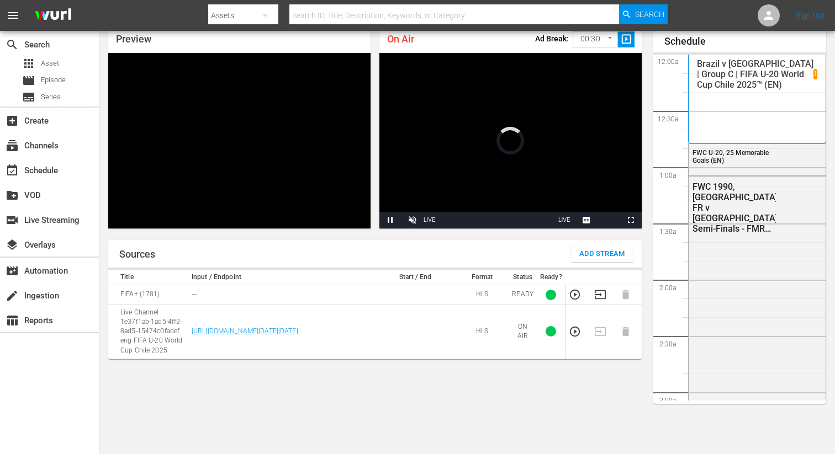
scroll to position [47, 0]
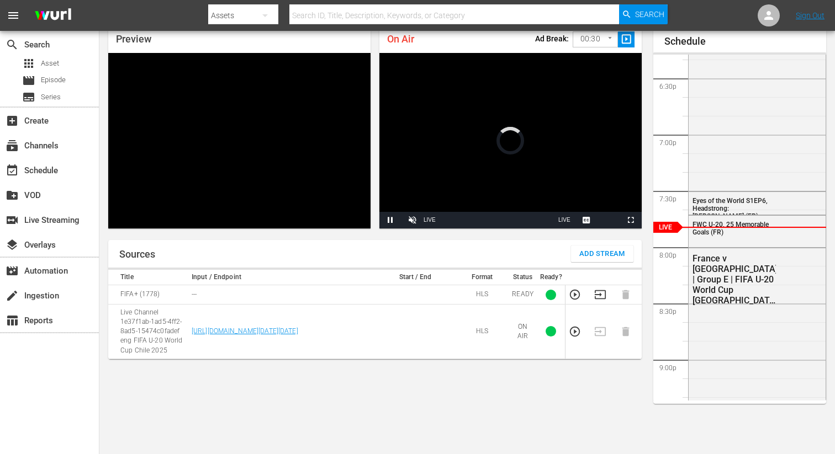
scroll to position [47, 0]
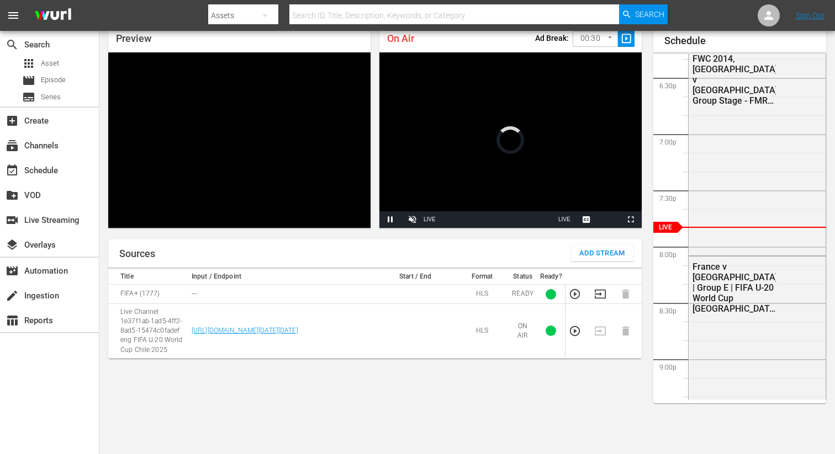
scroll to position [48, 0]
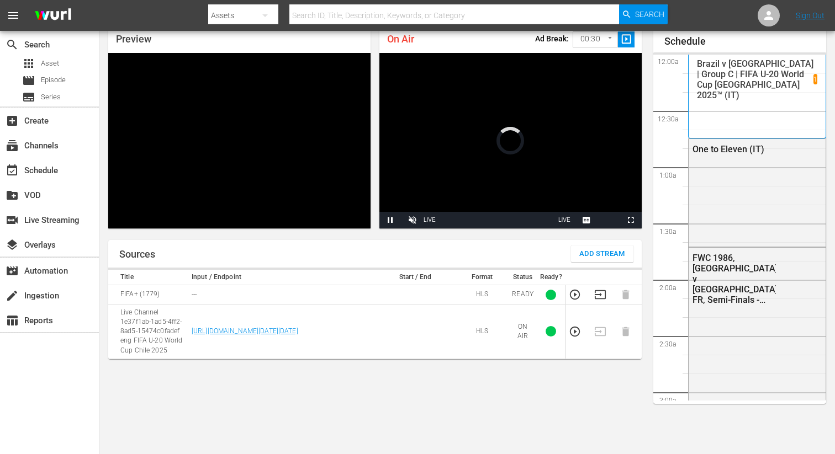
scroll to position [47, 0]
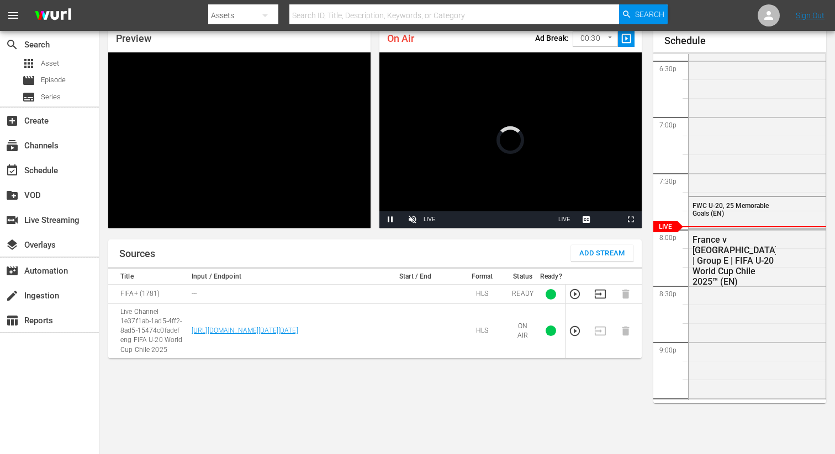
scroll to position [48, 0]
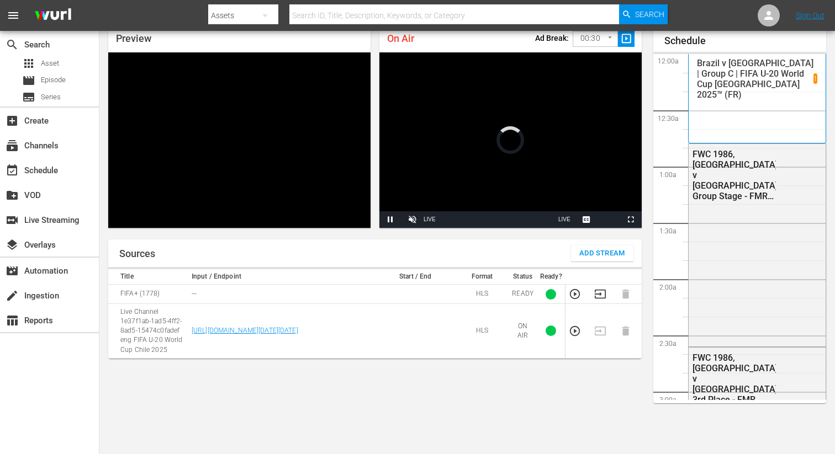
scroll to position [48, 0]
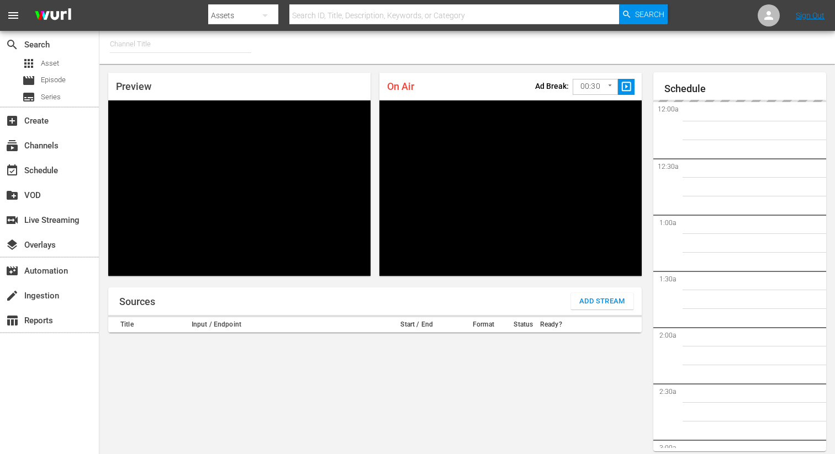
type input "FIFA+ [DEMOGRAPHIC_DATA] Local (1777)"
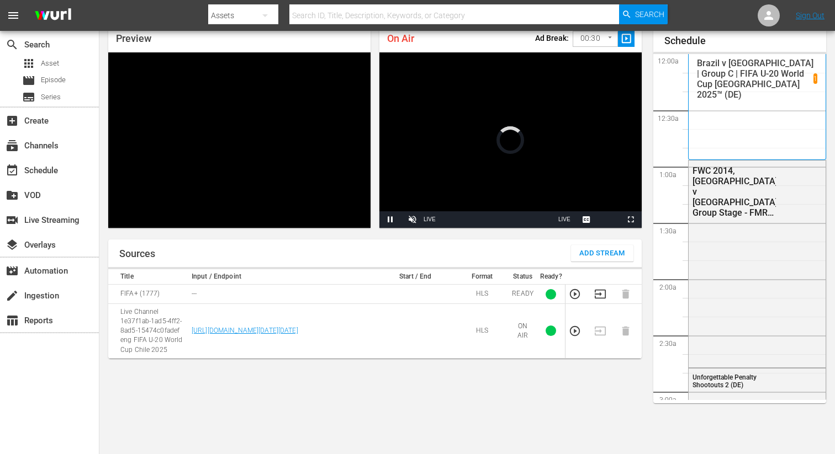
scroll to position [2077, 0]
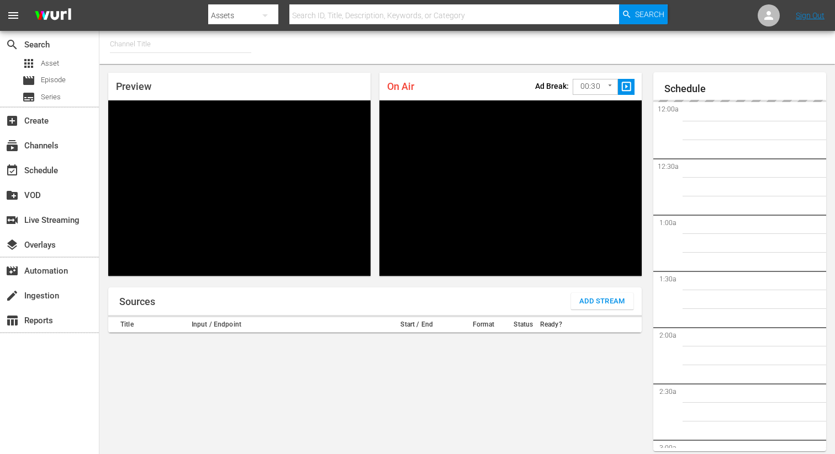
type input "FIFA+ Italian Local (1779)"
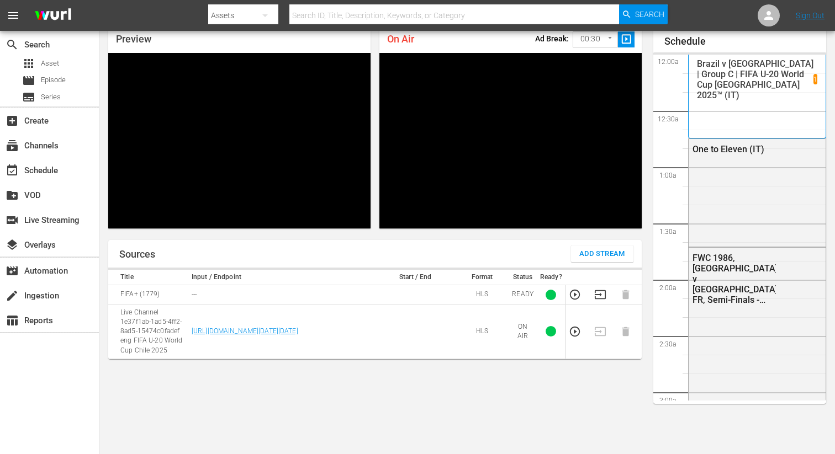
scroll to position [2077, 0]
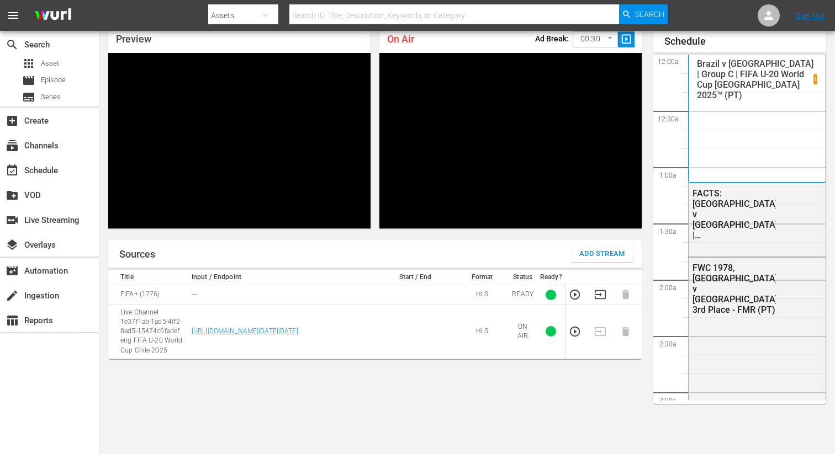
scroll to position [2077, 0]
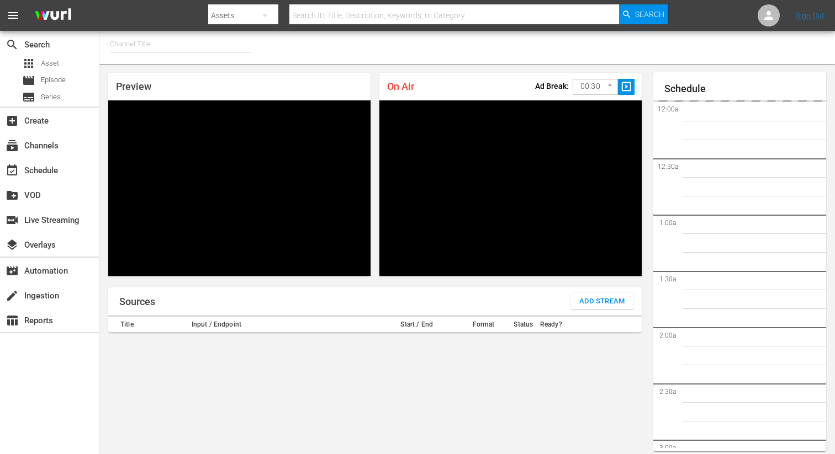
type input "FIFA+ Spanish Global (1780)"
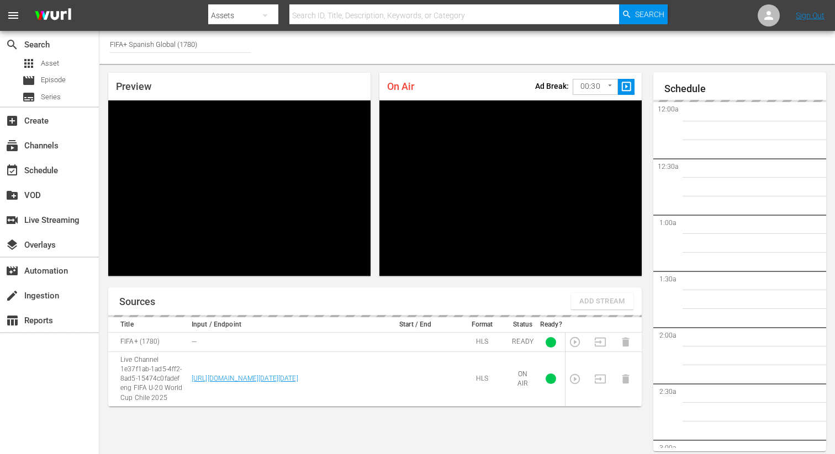
scroll to position [48, 0]
